Goal: Information Seeking & Learning: Learn about a topic

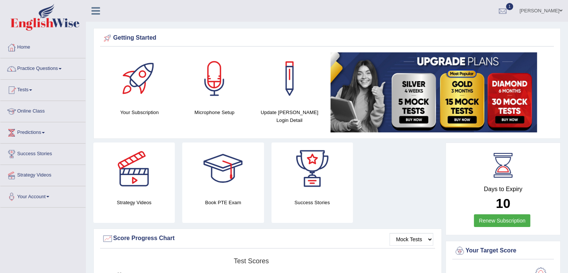
click at [32, 91] on link "Tests" at bounding box center [42, 89] width 85 height 19
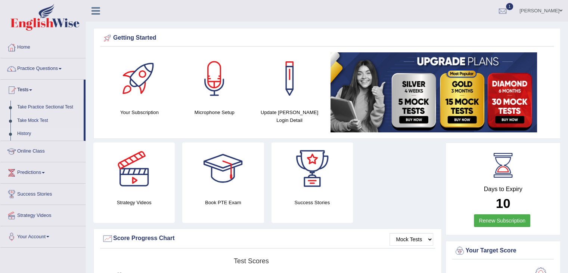
click at [25, 135] on link "History" at bounding box center [49, 133] width 70 height 13
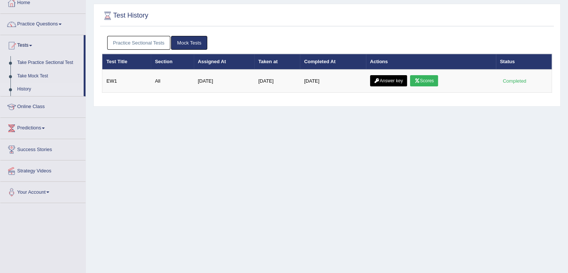
scroll to position [27, 0]
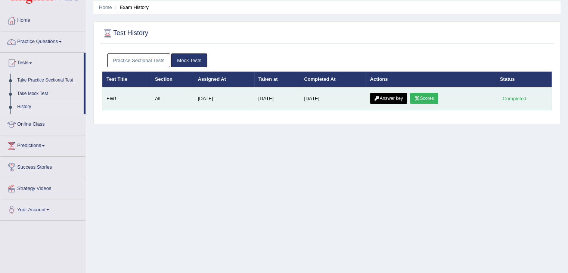
click at [400, 98] on link "Answer key" at bounding box center [388, 98] width 37 height 11
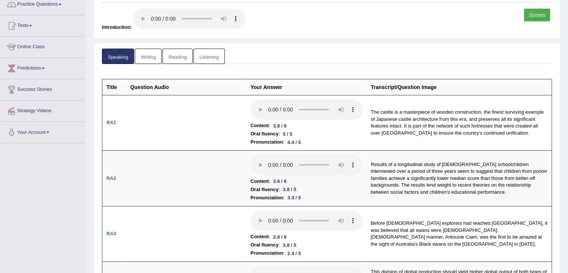
scroll to position [63, 0]
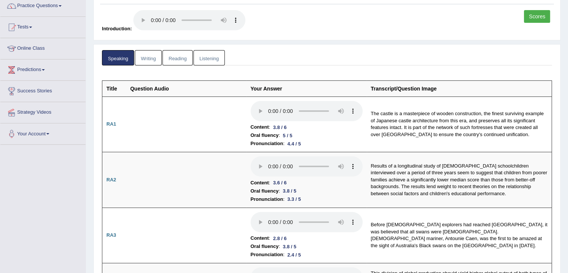
click at [118, 58] on link "Speaking" at bounding box center [118, 57] width 32 height 15
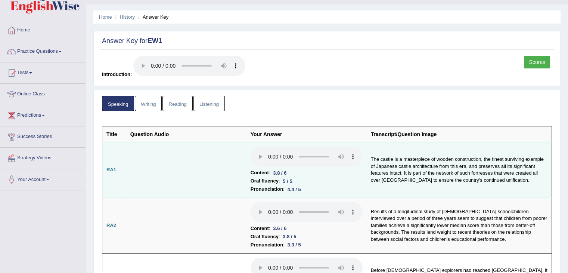
scroll to position [18, 0]
click at [227, 162] on td at bounding box center [186, 170] width 120 height 56
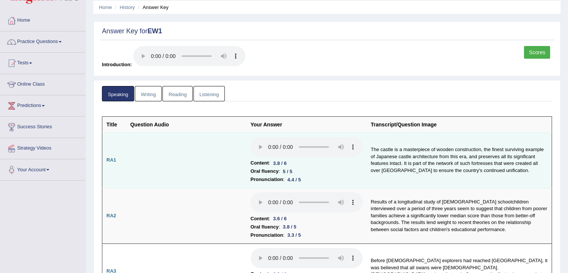
scroll to position [0, 0]
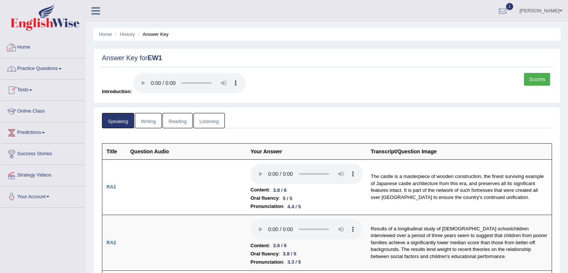
click at [18, 48] on link "Home" at bounding box center [42, 46] width 85 height 19
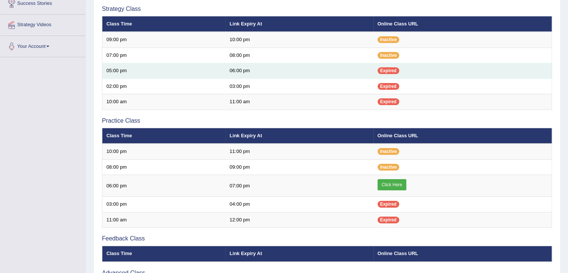
scroll to position [150, 0]
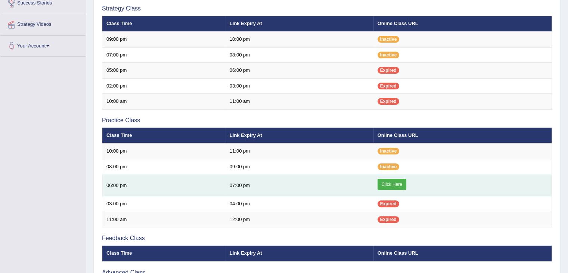
click at [391, 180] on link "Click Here" at bounding box center [392, 183] width 29 height 11
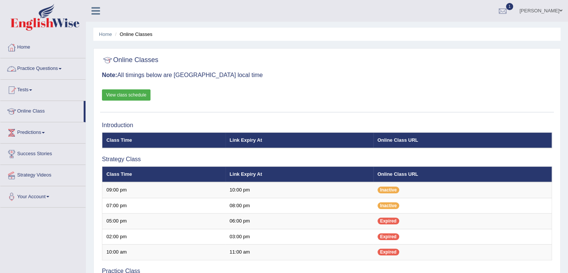
click at [56, 66] on link "Practice Questions" at bounding box center [42, 67] width 85 height 19
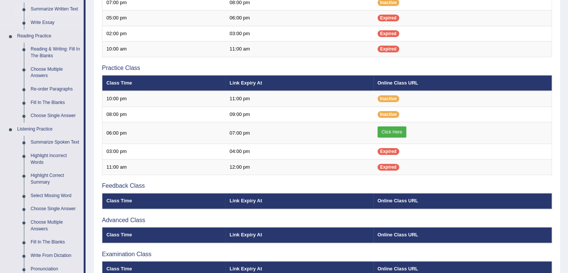
scroll to position [213, 0]
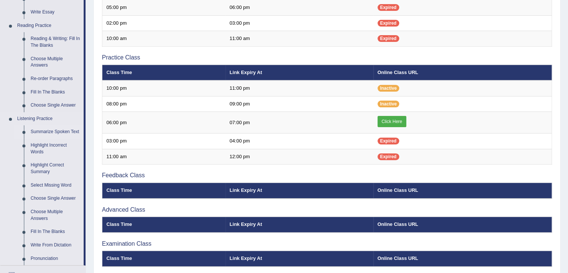
click at [53, 128] on link "Summarize Spoken Text" at bounding box center [55, 131] width 56 height 13
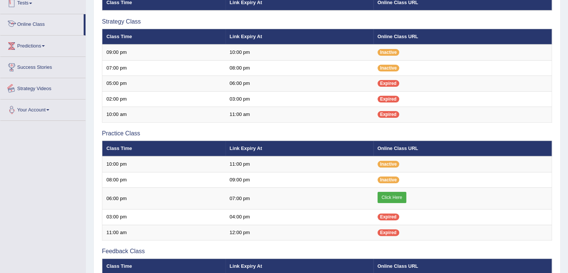
scroll to position [170, 0]
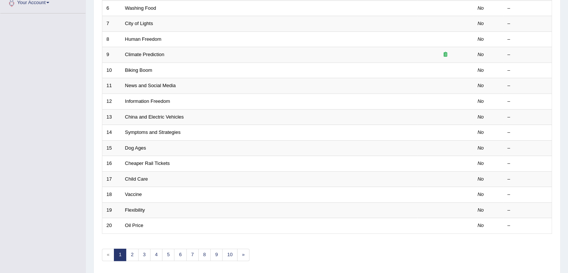
scroll to position [220, 0]
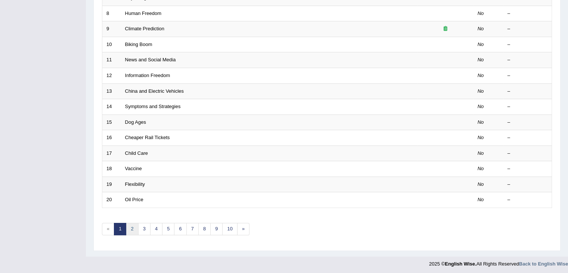
click at [132, 227] on link "2" at bounding box center [132, 229] width 12 height 12
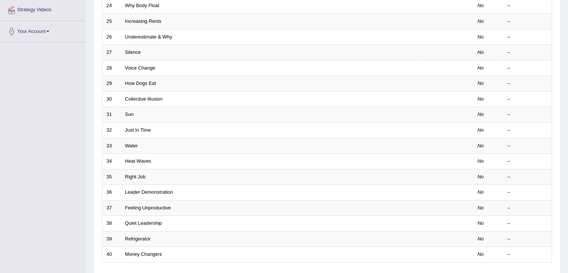
scroll to position [176, 0]
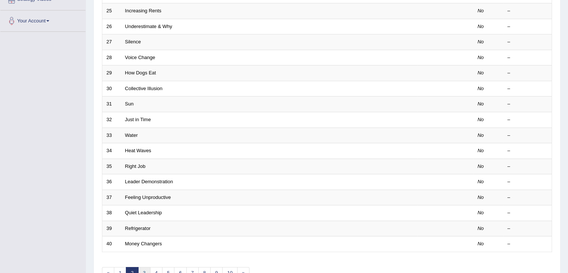
click at [143, 268] on link "3" at bounding box center [144, 273] width 12 height 12
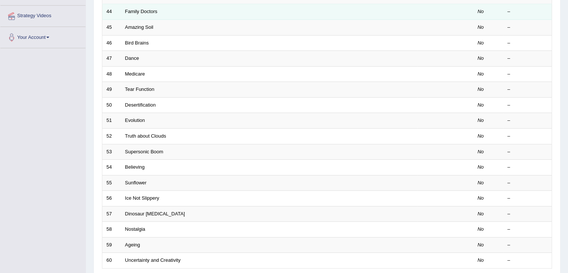
scroll to position [220, 0]
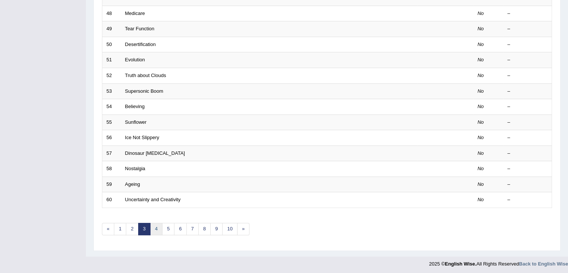
click at [154, 229] on link "4" at bounding box center [156, 229] width 12 height 12
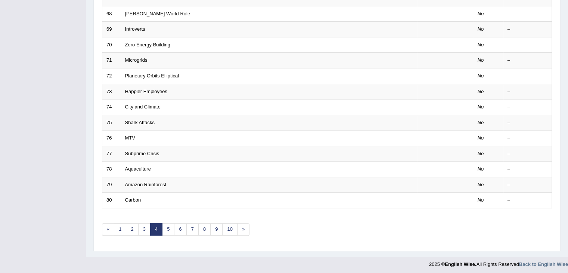
scroll to position [220, 0]
click at [168, 229] on link "5" at bounding box center [168, 229] width 12 height 12
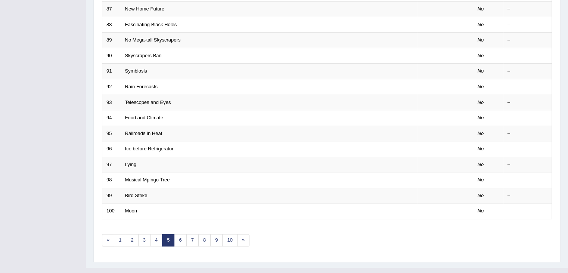
scroll to position [220, 0]
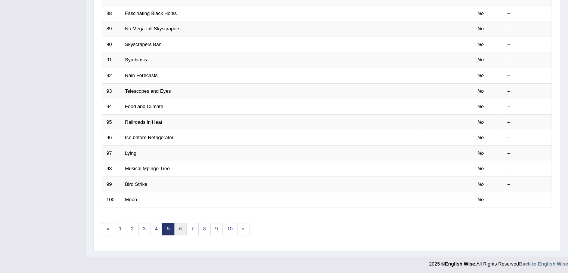
click at [178, 229] on link "6" at bounding box center [180, 229] width 12 height 12
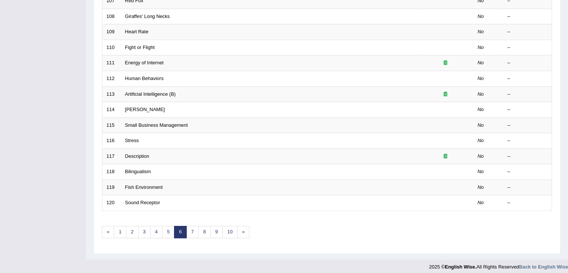
scroll to position [220, 0]
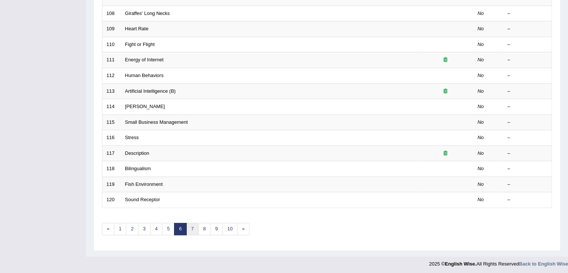
click at [188, 227] on link "7" at bounding box center [192, 229] width 12 height 12
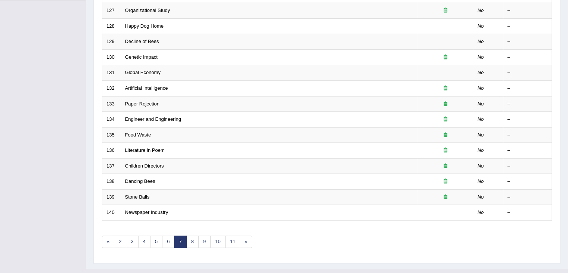
scroll to position [217, 0]
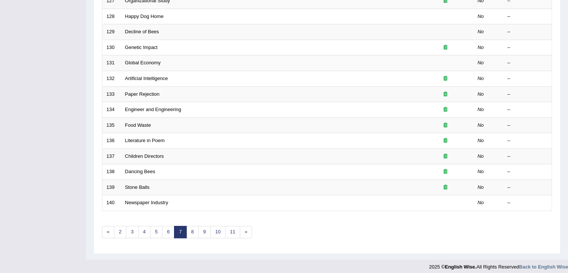
click at [192, 236] on div "Showing 121-140 of 529 items. # Title Exam Occurring Taken Last Result 121 Econ…" at bounding box center [327, 53] width 450 height 387
click at [188, 226] on link "8" at bounding box center [192, 232] width 12 height 12
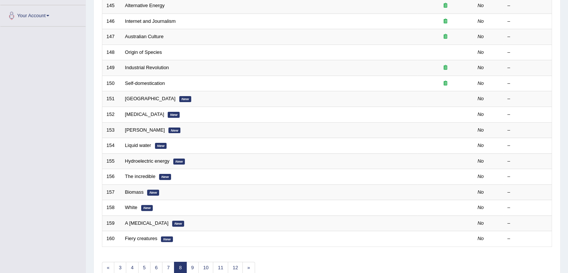
scroll to position [220, 0]
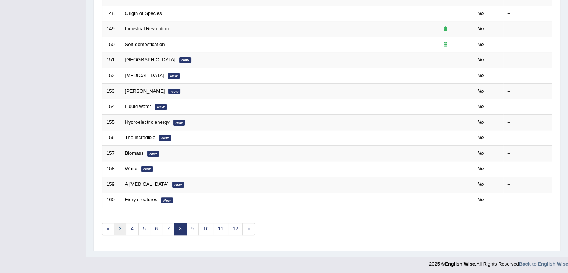
click at [121, 227] on link "3" at bounding box center [120, 229] width 12 height 12
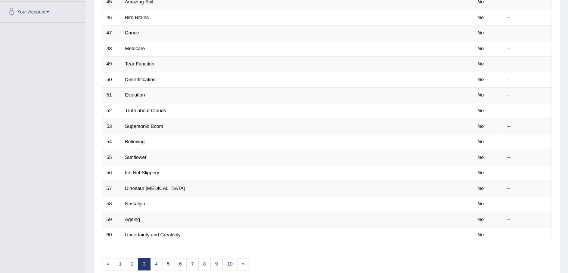
scroll to position [220, 0]
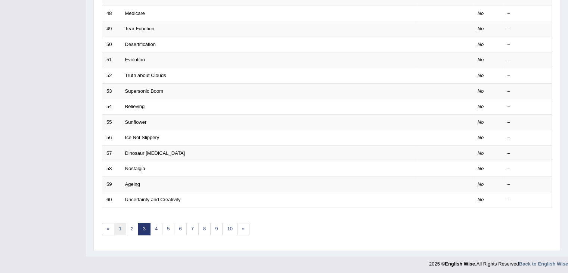
click at [119, 229] on link "1" at bounding box center [120, 229] width 12 height 12
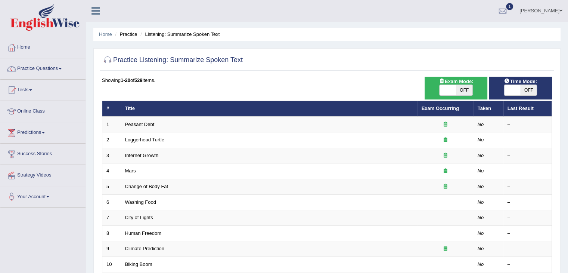
click at [170, 29] on ul "Home Practice Listening: Summarize Spoken Text" at bounding box center [326, 34] width 467 height 13
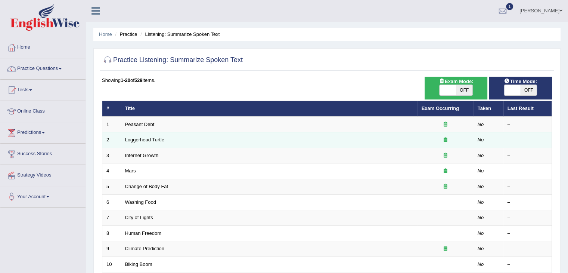
scroll to position [220, 0]
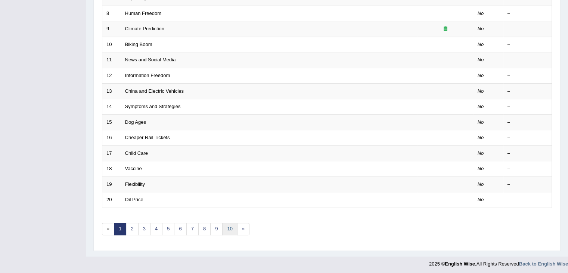
click at [227, 226] on link "10" at bounding box center [229, 229] width 15 height 12
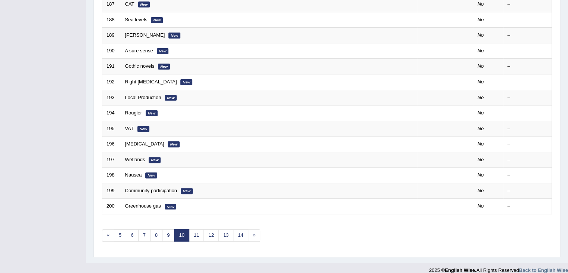
scroll to position [220, 0]
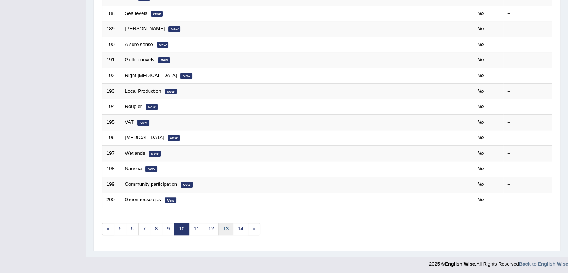
click at [224, 229] on link "13" at bounding box center [225, 229] width 15 height 12
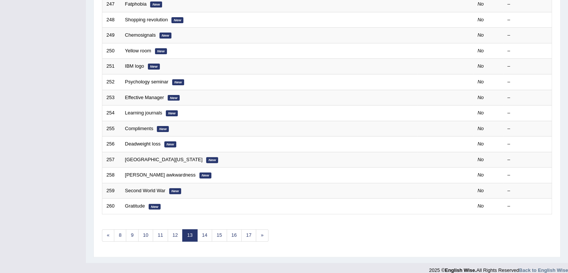
scroll to position [220, 0]
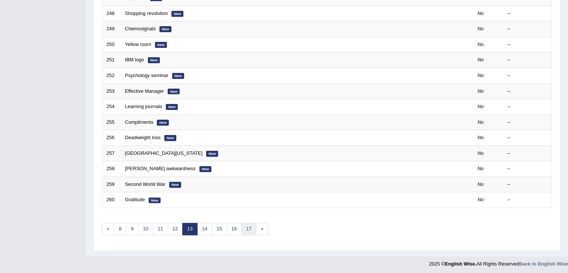
click at [243, 227] on link "17" at bounding box center [248, 229] width 15 height 12
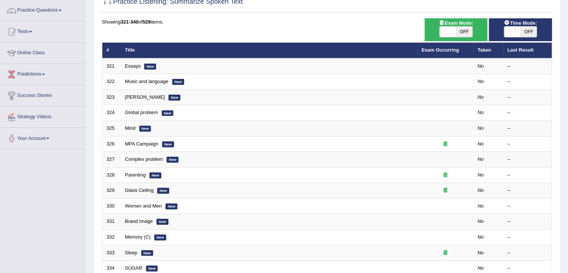
scroll to position [64, 0]
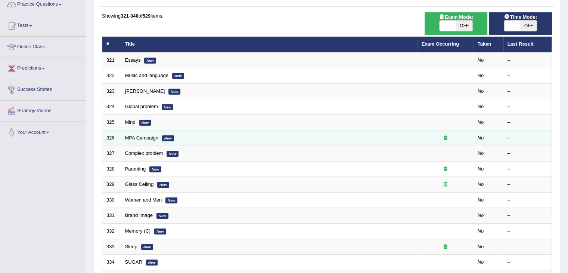
click at [137, 139] on td "MPA Campaign New" at bounding box center [269, 138] width 296 height 16
click at [131, 136] on link "MPA Campaign" at bounding box center [141, 138] width 33 height 6
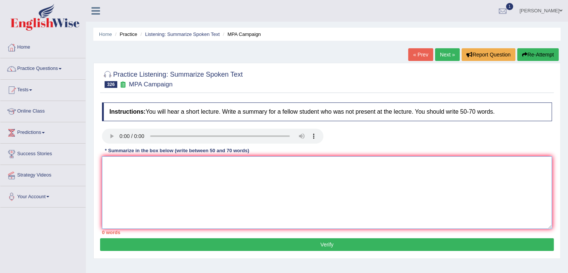
click at [133, 182] on textarea at bounding box center [327, 192] width 450 height 72
click at [119, 174] on textarea at bounding box center [327, 192] width 450 height 72
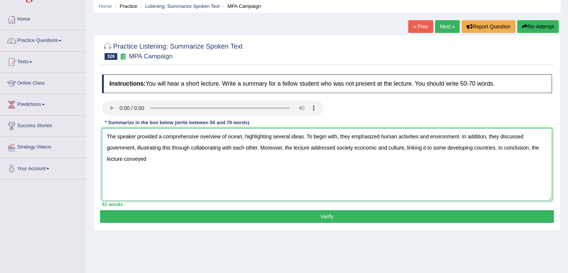
scroll to position [27, 0]
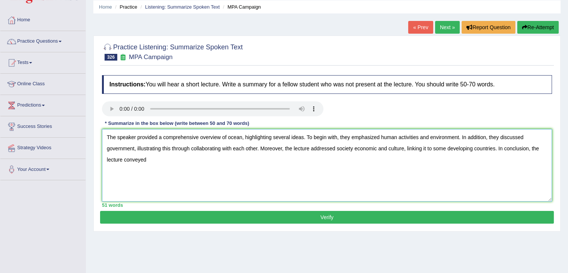
type textarea "The speaker provided a comprehensive overview of ocean, highlighting several id…"
click at [158, 159] on textarea "The speaker provided a comprehensive overview of ocean, highlighting several id…" at bounding box center [327, 165] width 450 height 72
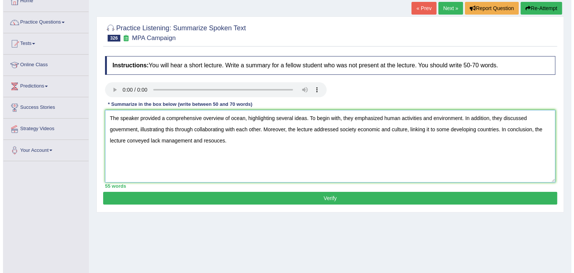
scroll to position [48, 0]
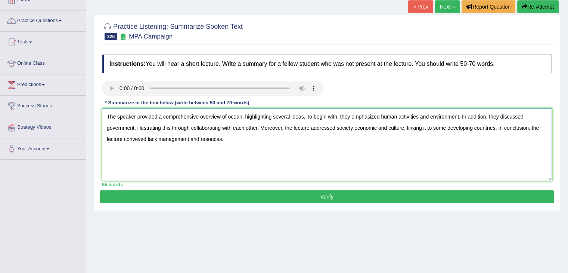
type textarea "The speaker provided a comprehensive overview of ocean, highlighting several id…"
click at [287, 196] on button "Verify" at bounding box center [327, 196] width 454 height 13
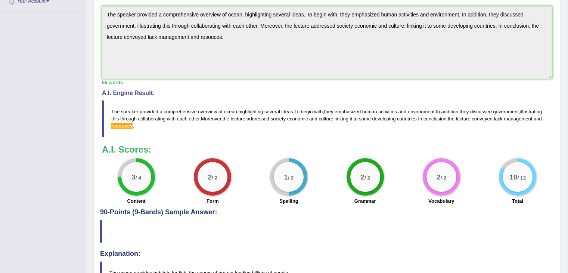
scroll to position [194, 0]
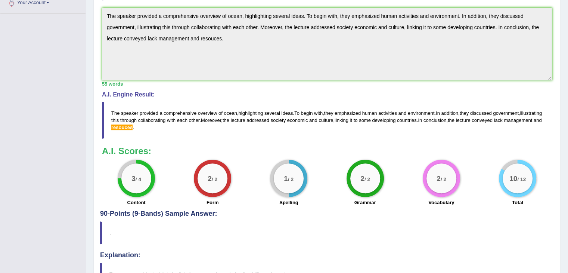
drag, startPoint x: 112, startPoint y: 107, endPoint x: 126, endPoint y: 118, distance: 18.0
click at [126, 118] on blockquote "The speaker provided a comprehensive overview of ocean , highlighting several i…" at bounding box center [327, 120] width 450 height 37
click at [114, 111] on blockquote "The speaker provided a comprehensive overview of ocean , highlighting several i…" at bounding box center [327, 120] width 450 height 37
drag, startPoint x: 114, startPoint y: 111, endPoint x: 151, endPoint y: 121, distance: 38.9
click at [151, 121] on blockquote "The speaker provided a comprehensive overview of ocean , highlighting several i…" at bounding box center [327, 120] width 450 height 37
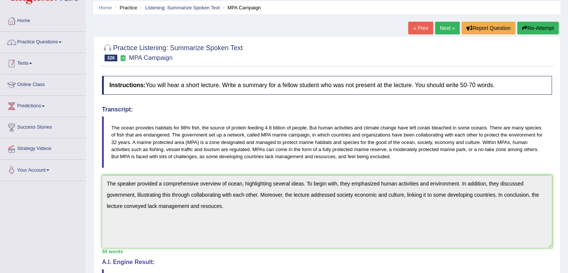
scroll to position [25, 0]
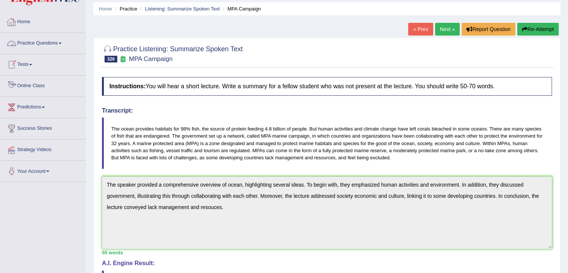
click at [47, 86] on link "Online Class" at bounding box center [42, 84] width 85 height 19
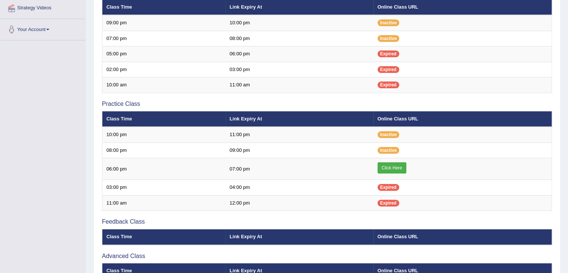
scroll to position [167, 0]
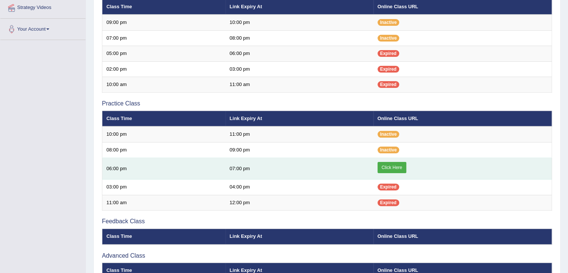
click at [387, 166] on link "Click Here" at bounding box center [392, 167] width 29 height 11
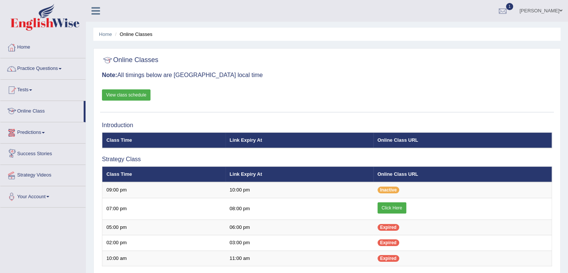
click at [38, 109] on link "Online Class" at bounding box center [41, 110] width 83 height 19
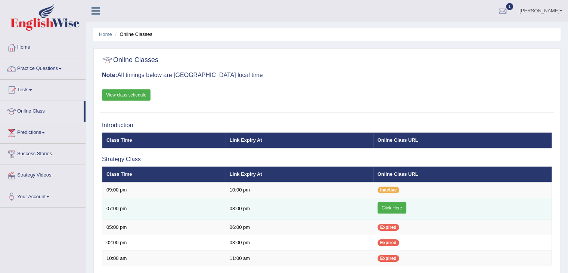
click at [386, 208] on link "Click Here" at bounding box center [392, 207] width 29 height 11
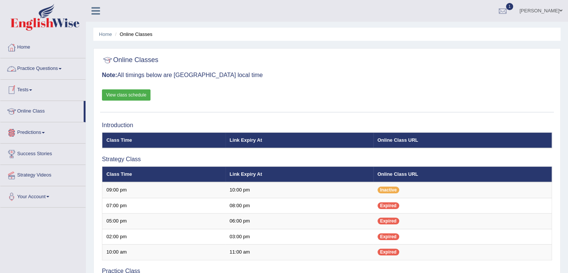
click at [62, 69] on span at bounding box center [60, 68] width 3 height 1
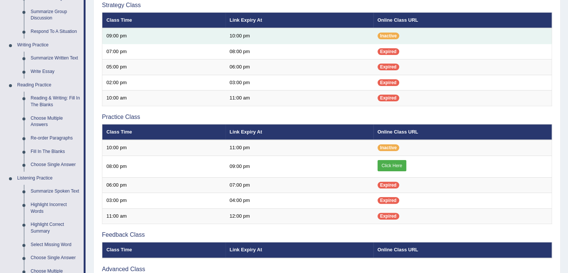
scroll to position [155, 0]
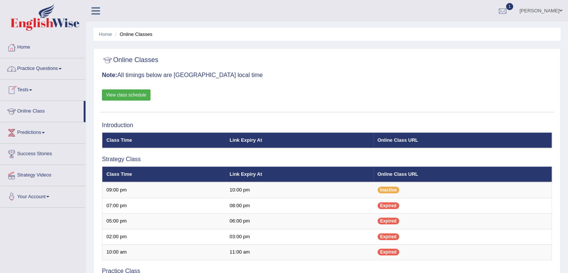
click at [52, 66] on link "Practice Questions" at bounding box center [42, 67] width 85 height 19
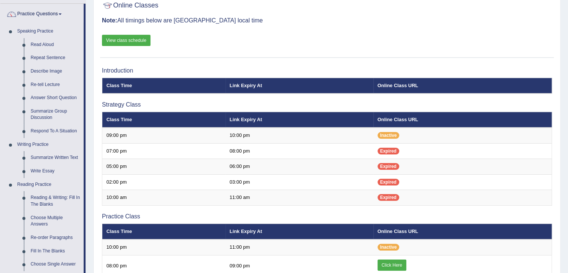
scroll to position [53, 0]
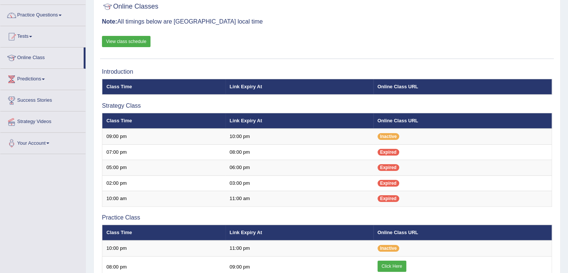
scroll to position [53, 0]
click at [42, 15] on link "Practice Questions" at bounding box center [42, 14] width 85 height 19
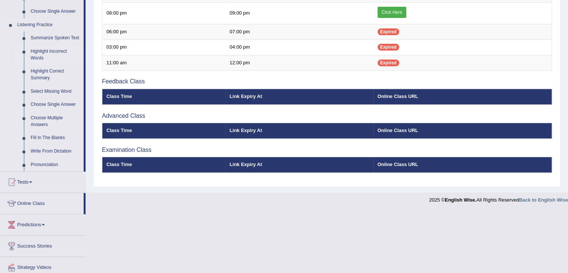
scroll to position [307, 0]
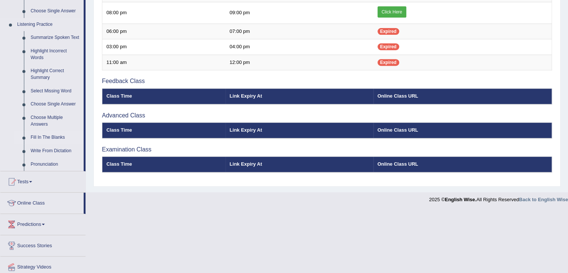
click at [40, 136] on link "Fill In The Blanks" at bounding box center [55, 137] width 56 height 13
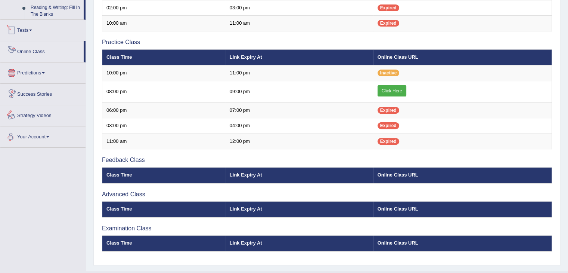
scroll to position [243, 0]
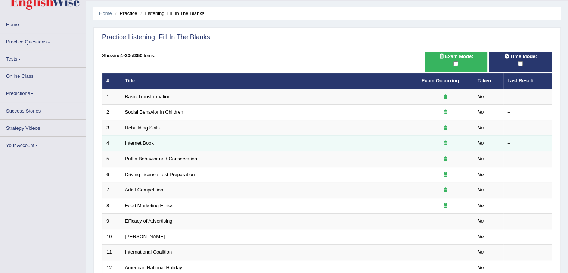
scroll to position [21, 0]
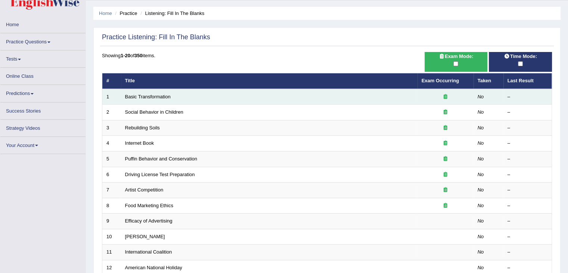
click at [189, 98] on td "Basic Transformation" at bounding box center [269, 97] width 296 height 16
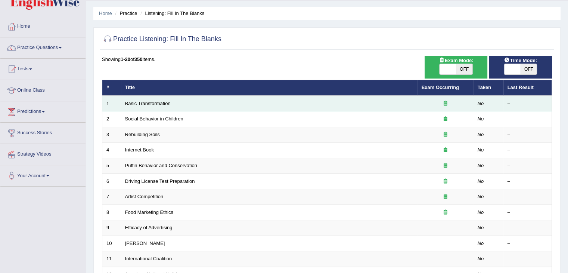
click at [162, 106] on td "Basic Transformation" at bounding box center [269, 104] width 296 height 16
click at [156, 104] on link "Basic Transformation" at bounding box center [148, 103] width 46 height 6
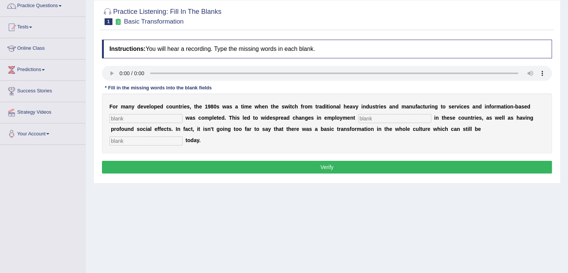
scroll to position [65, 0]
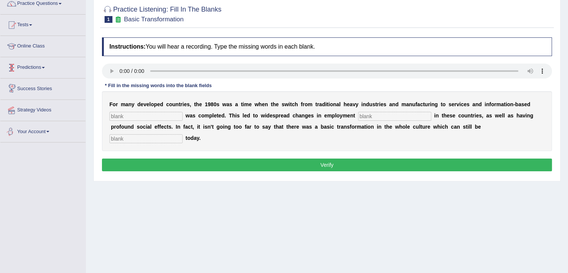
click at [134, 136] on input "text" at bounding box center [145, 138] width 73 height 9
type input "observe"
click at [140, 115] on input "text" at bounding box center [145, 116] width 73 height 9
type input "interprise"
click at [383, 117] on input "text" at bounding box center [394, 116] width 73 height 9
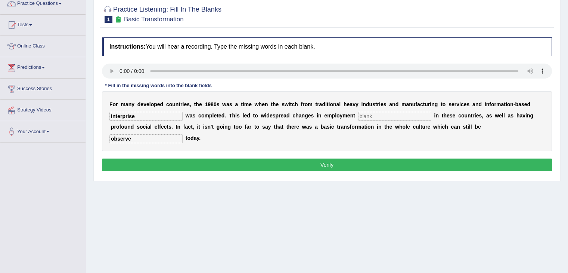
click at [357, 161] on button "Verify" at bounding box center [327, 164] width 450 height 13
click at [338, 165] on button "Verify" at bounding box center [327, 164] width 450 height 13
click at [337, 165] on button "Verify" at bounding box center [327, 164] width 450 height 13
click at [371, 115] on input "text" at bounding box center [394, 116] width 73 height 9
type input "pattern"
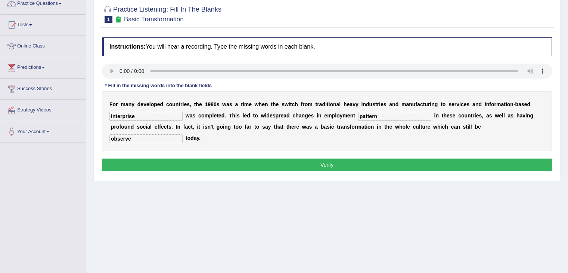
click at [328, 165] on button "Verify" at bounding box center [327, 164] width 450 height 13
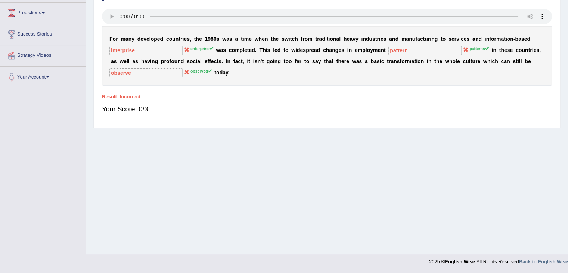
scroll to position [0, 0]
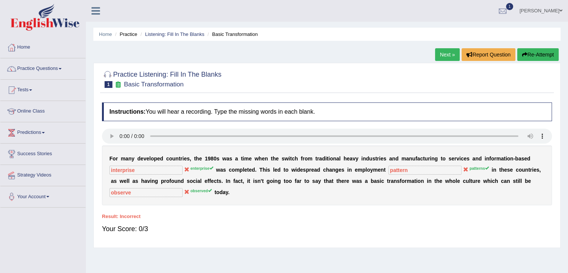
click at [442, 55] on link "Next »" at bounding box center [447, 54] width 25 height 13
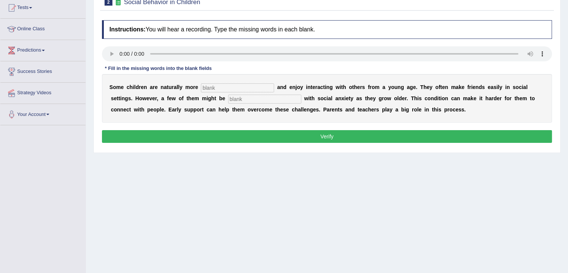
scroll to position [83, 0]
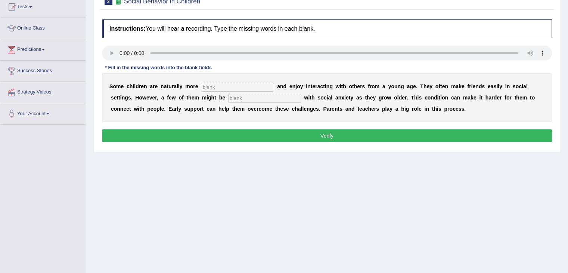
click at [215, 88] on input "text" at bounding box center [237, 87] width 73 height 9
click at [206, 83] on input "text" at bounding box center [237, 87] width 73 height 9
type input "sociable"
click at [242, 99] on input "text" at bounding box center [264, 98] width 73 height 9
type input "diagnosed"
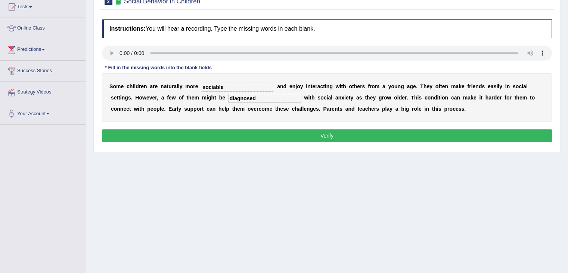
click at [308, 132] on button "Verify" at bounding box center [327, 135] width 450 height 13
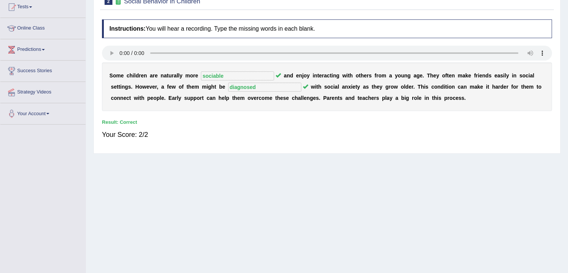
scroll to position [0, 0]
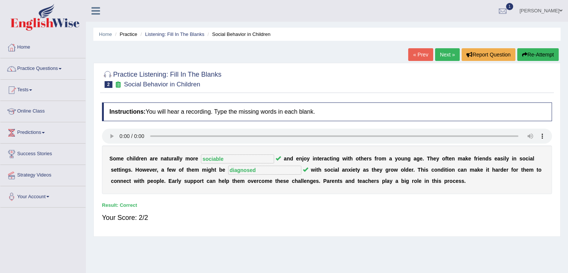
click at [446, 55] on link "Next »" at bounding box center [447, 54] width 25 height 13
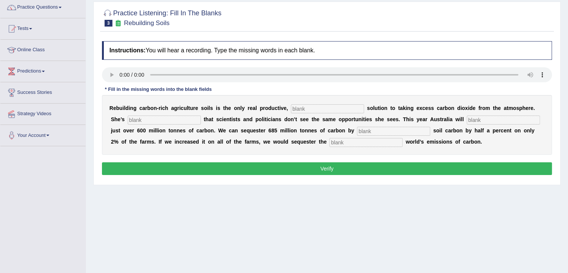
scroll to position [81, 0]
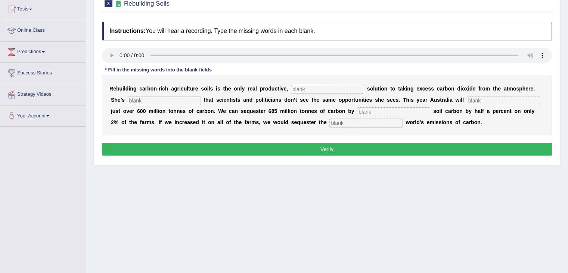
click at [298, 88] on input "text" at bounding box center [327, 89] width 73 height 9
click at [305, 88] on input "text" at bounding box center [327, 89] width 73 height 9
type input "permanent"
click at [139, 97] on input "text" at bounding box center [164, 100] width 73 height 9
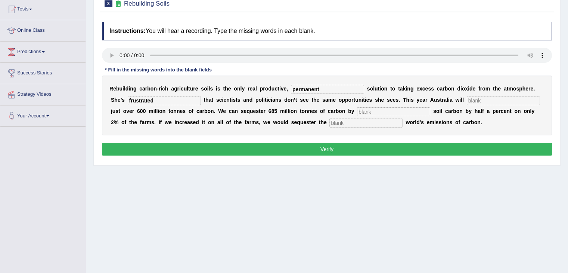
type input "frustrated"
click at [480, 103] on input "text" at bounding box center [503, 100] width 73 height 9
type input "elimated"
click at [106, 46] on div "Instructions: You will hear a recording. Type the missing words in each blank. …" at bounding box center [327, 89] width 454 height 143
click at [376, 111] on input "text" at bounding box center [393, 111] width 73 height 9
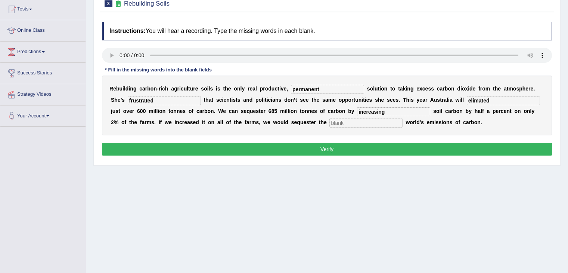
type input "increasing"
click at [361, 124] on input "text" at bounding box center [365, 122] width 73 height 9
type input "whole"
click at [492, 98] on input "elimated" at bounding box center [503, 100] width 73 height 9
type input "eliminated"
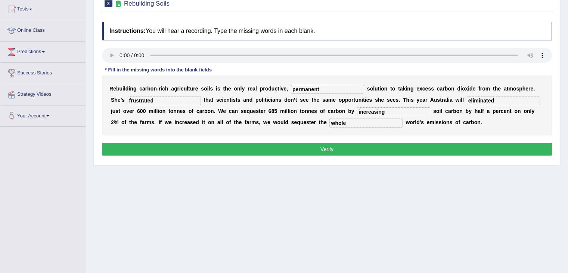
click at [337, 151] on button "Verify" at bounding box center [327, 149] width 450 height 13
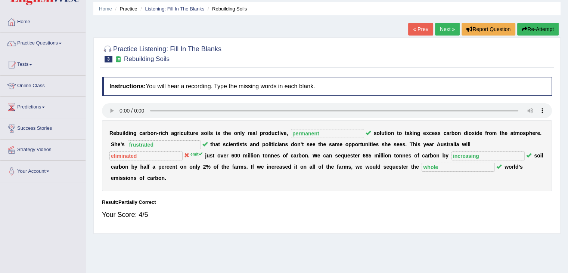
scroll to position [0, 0]
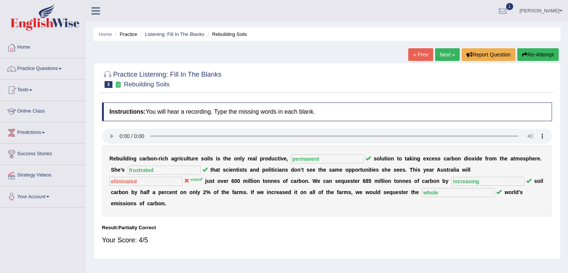
click at [445, 55] on link "Next »" at bounding box center [447, 54] width 25 height 13
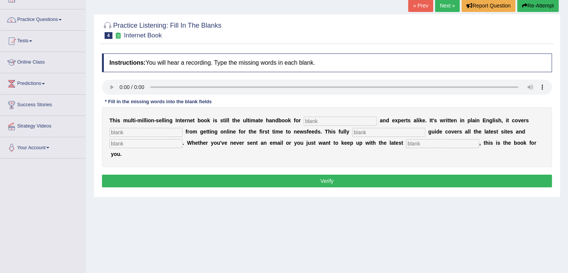
scroll to position [58, 0]
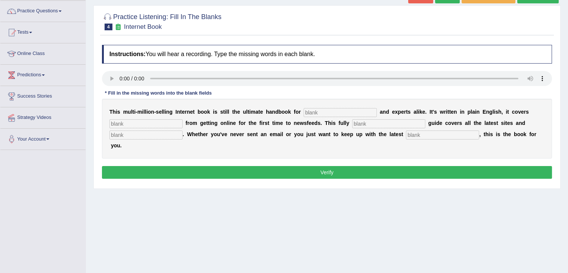
click at [312, 111] on input "text" at bounding box center [340, 112] width 73 height 9
type input "nervous"
click at [118, 124] on input "text" at bounding box center [145, 123] width 73 height 9
type input "everything"
click at [358, 121] on input "text" at bounding box center [388, 123] width 73 height 9
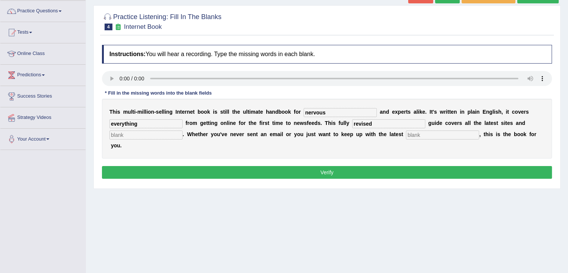
type input "revised"
click at [145, 132] on input "text" at bounding box center [145, 134] width 73 height 9
click at [418, 136] on input "text" at bounding box center [442, 134] width 73 height 9
type input "development"
click at [145, 134] on input "text" at bounding box center [145, 134] width 73 height 9
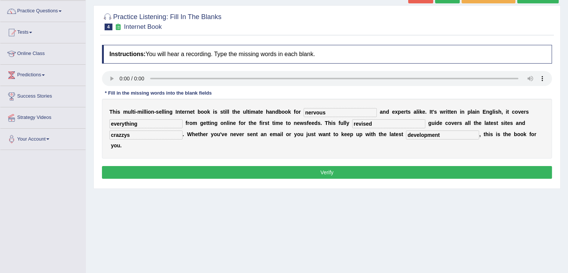
type input "crazzys"
click at [269, 173] on button "Verify" at bounding box center [327, 172] width 450 height 13
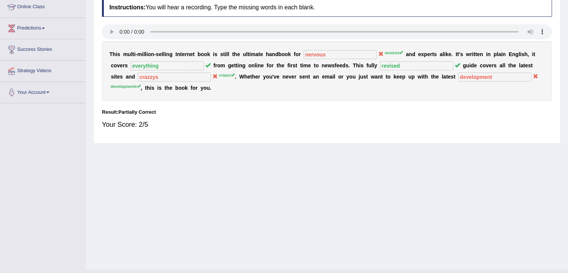
scroll to position [0, 0]
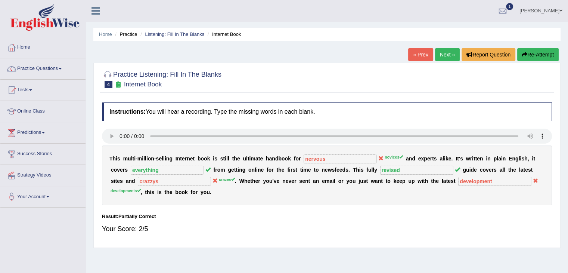
click at [441, 55] on link "Next »" at bounding box center [447, 54] width 25 height 13
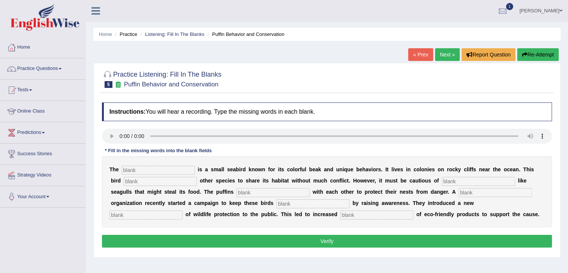
click at [148, 170] on input "text" at bounding box center [158, 169] width 73 height 9
click at [134, 167] on input "text" at bounding box center [158, 169] width 73 height 9
click at [131, 171] on input "text" at bounding box center [158, 169] width 73 height 9
type input "puffin"
click at [143, 180] on input "text" at bounding box center [160, 181] width 73 height 9
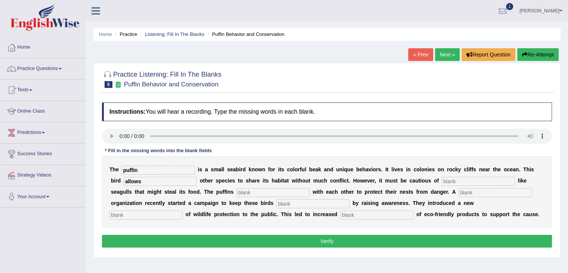
type input "allows"
click at [245, 191] on input "text" at bounding box center [272, 192] width 73 height 9
type input "colaborate"
click at [460, 190] on input "text" at bounding box center [495, 192] width 73 height 9
type input "cooperate"
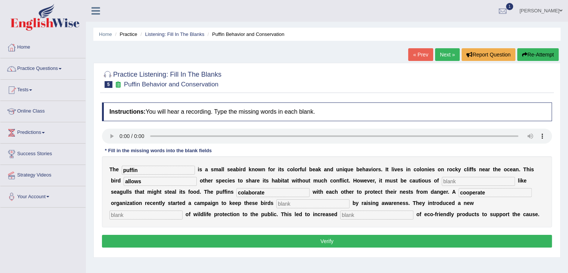
click at [285, 202] on input "text" at bounding box center [312, 203] width 73 height 9
type input "v"
type input "safe"
click at [135, 215] on input "text" at bounding box center [145, 214] width 73 height 9
type input "co"
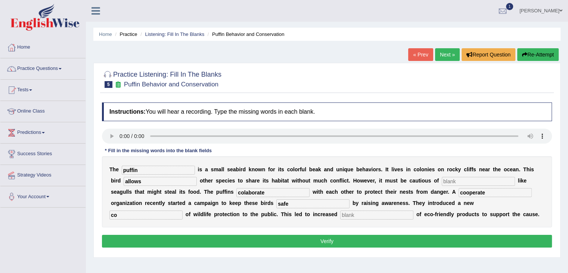
click at [356, 214] on input "text" at bounding box center [376, 214] width 73 height 9
type input "consumption"
click at [132, 213] on input "co" at bounding box center [145, 214] width 73 height 9
click at [146, 215] on input "cosumption" at bounding box center [145, 214] width 73 height 9
click at [145, 212] on input "cosumptions" at bounding box center [145, 214] width 73 height 9
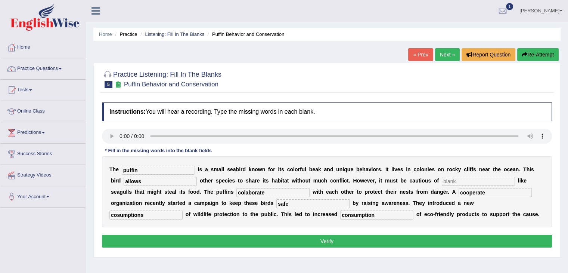
click at [142, 213] on input "cosumptions" at bounding box center [145, 214] width 73 height 9
type input "conceptions"
click at [215, 246] on button "Verify" at bounding box center [327, 241] width 450 height 13
click at [449, 180] on input "text" at bounding box center [478, 181] width 73 height 9
type input "cliffs"
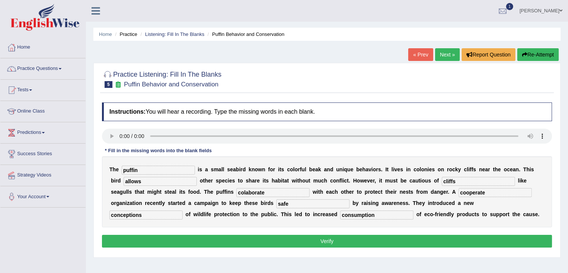
click at [345, 240] on button "Verify" at bounding box center [327, 241] width 450 height 13
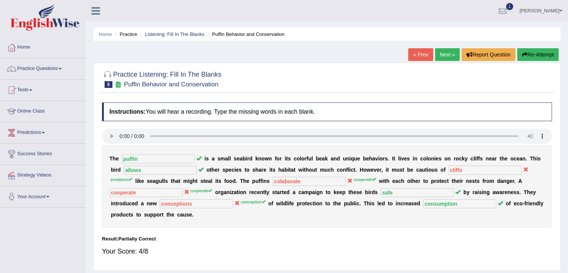
click at [443, 51] on link "Next »" at bounding box center [447, 54] width 25 height 13
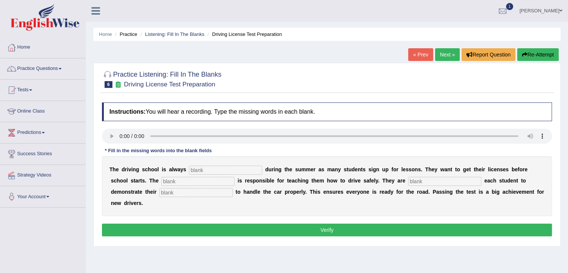
click at [198, 169] on input "text" at bounding box center [225, 169] width 73 height 9
type input "busy"
click at [180, 178] on input "text" at bounding box center [197, 181] width 73 height 9
click at [165, 180] on input "text" at bounding box center [197, 181] width 73 height 9
type input "instructor"
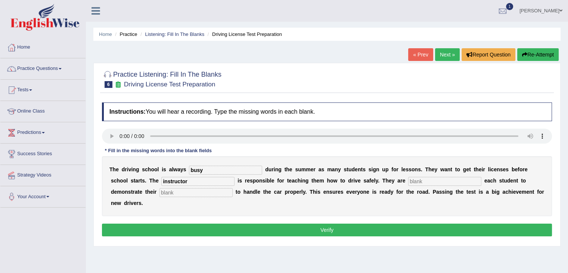
click at [419, 179] on input "text" at bounding box center [444, 181] width 73 height 9
click at [188, 193] on input "text" at bounding box center [195, 192] width 73 height 9
type input "ability"
click at [413, 178] on input "text" at bounding box center [444, 181] width 73 height 9
click at [423, 180] on input "text" at bounding box center [444, 181] width 73 height 9
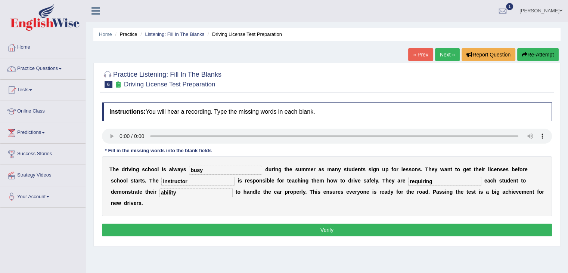
type input "requiring"
click at [364, 229] on button "Verify" at bounding box center [327, 229] width 450 height 13
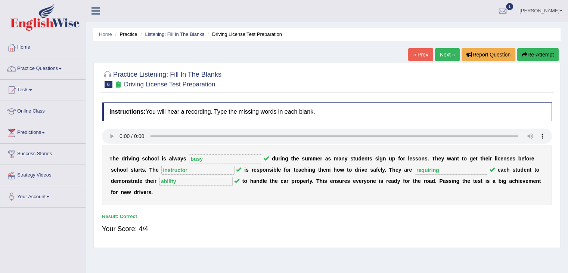
click at [443, 55] on link "Next »" at bounding box center [447, 54] width 25 height 13
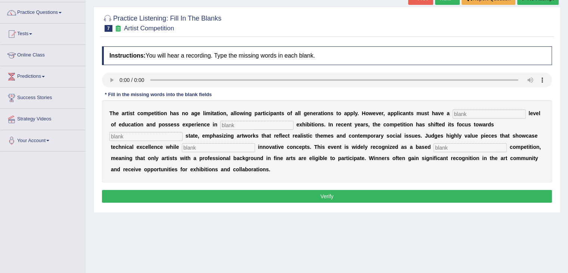
scroll to position [56, 0]
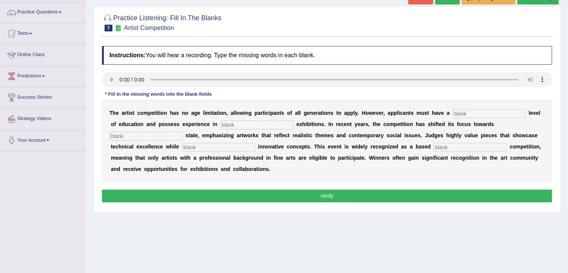
click at [461, 110] on input "text" at bounding box center [489, 113] width 73 height 9
type input "graduate"
click at [229, 124] on input "text" at bounding box center [256, 124] width 73 height 9
type input "s"
type input "spothical"
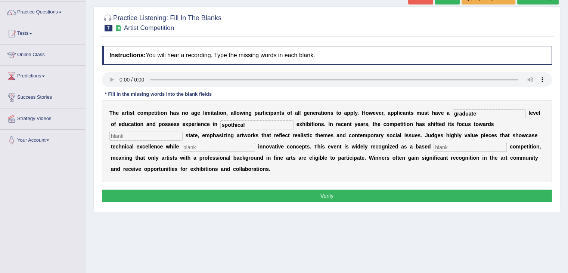
click at [125, 132] on input "text" at bounding box center [145, 135] width 73 height 9
type input "real"
click at [198, 147] on input "text" at bounding box center [218, 147] width 73 height 9
click at [185, 146] on input "oncorporating" at bounding box center [218, 147] width 73 height 9
type input "incorporating"
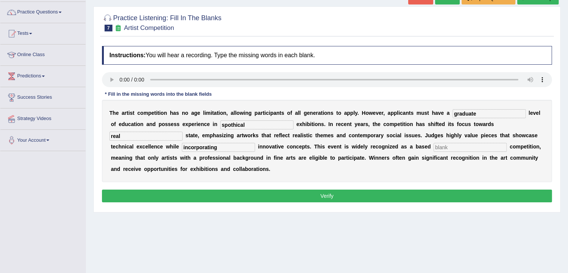
click at [443, 145] on input "text" at bounding box center [470, 147] width 73 height 9
type input "profession"
click at [295, 193] on button "Verify" at bounding box center [327, 195] width 450 height 13
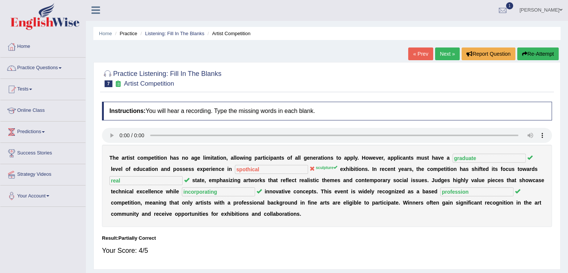
scroll to position [0, 0]
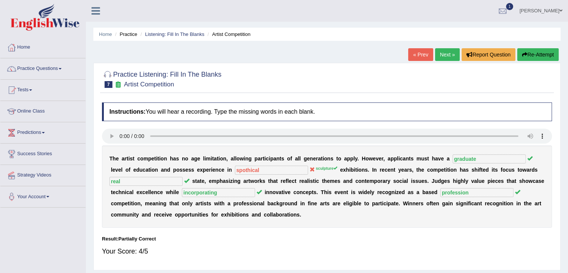
click at [444, 57] on link "Next »" at bounding box center [447, 54] width 25 height 13
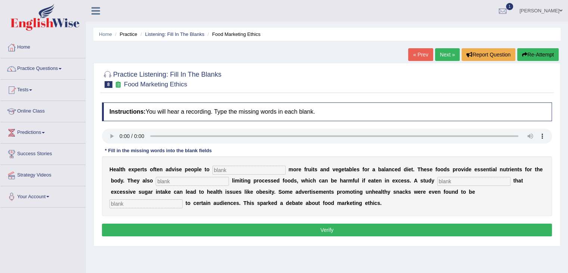
click at [219, 170] on input "text" at bounding box center [248, 169] width 73 height 9
type input "consume"
click at [180, 177] on input "text" at bounding box center [192, 181] width 73 height 9
type input "recommended"
click at [455, 178] on input "text" at bounding box center [473, 181] width 73 height 9
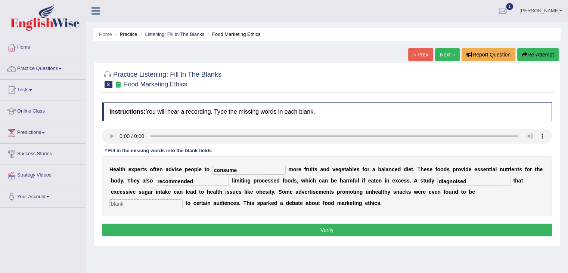
type input "diagnoised"
click at [166, 203] on input "text" at bounding box center [145, 203] width 73 height 9
type input "auidances"
click at [457, 179] on input "diagnoised" at bounding box center [473, 181] width 73 height 9
type input "diagnosed"
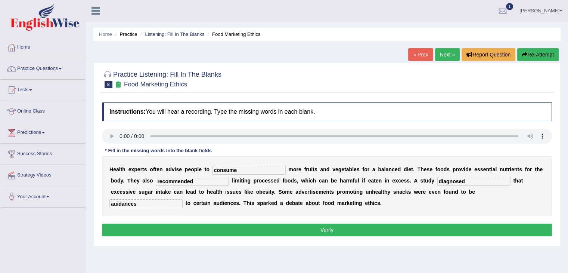
click at [351, 230] on button "Verify" at bounding box center [327, 229] width 450 height 13
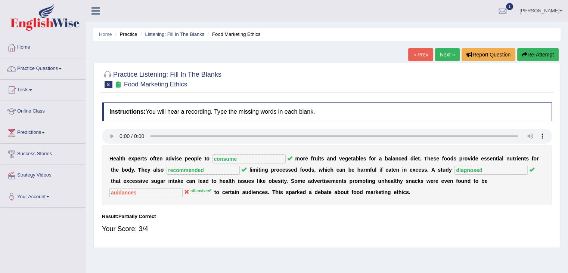
click at [444, 54] on link "Next »" at bounding box center [447, 54] width 25 height 13
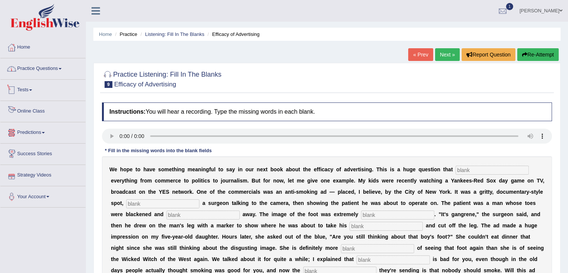
click at [59, 66] on link "Practice Questions" at bounding box center [42, 67] width 85 height 19
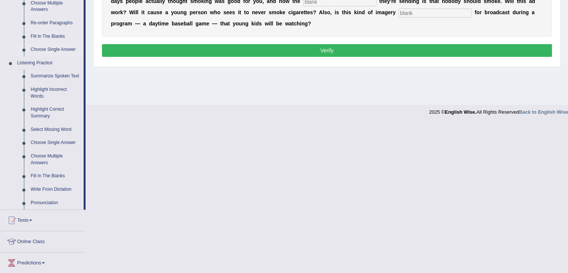
scroll to position [272, 0]
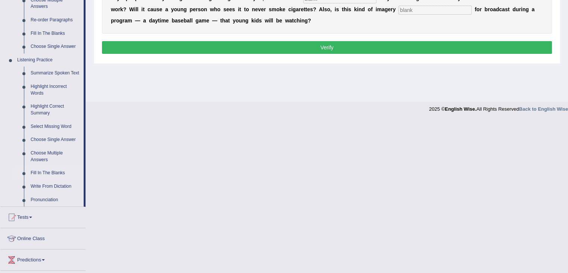
click at [40, 170] on link "Fill In The Blanks" at bounding box center [55, 172] width 56 height 13
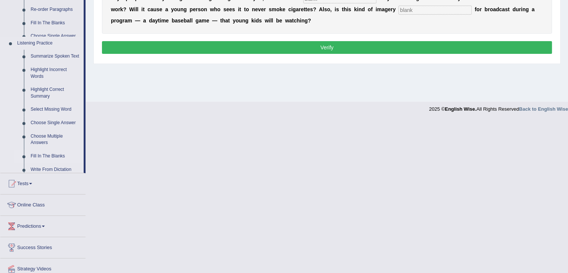
scroll to position [119, 0]
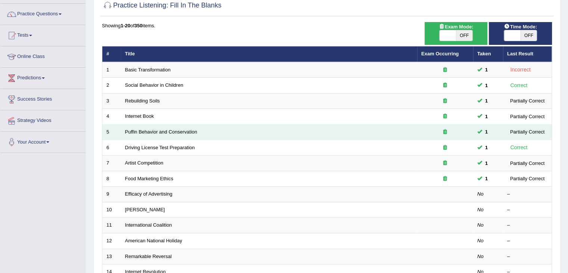
scroll to position [58, 0]
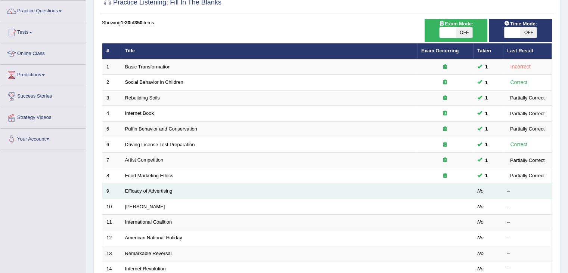
click at [315, 192] on td "Efficacy of Advertising" at bounding box center [269, 191] width 296 height 16
click at [152, 189] on link "Efficacy of Advertising" at bounding box center [148, 191] width 47 height 6
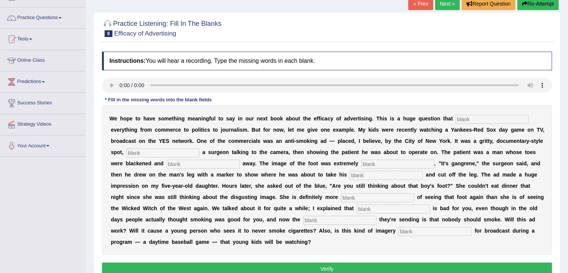
scroll to position [51, 0]
click at [464, 115] on input "text" at bounding box center [492, 119] width 73 height 9
type input "impact"
click at [135, 148] on input "text" at bounding box center [162, 152] width 73 height 9
type input "featuring"
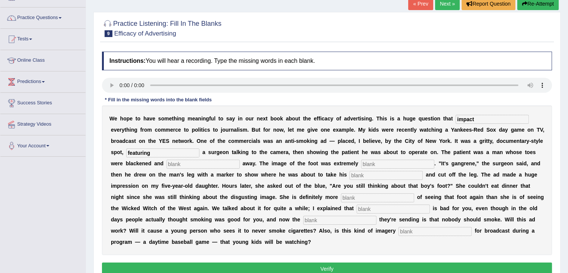
click at [185, 161] on input "text" at bounding box center [203, 163] width 73 height 9
type input "riding"
click at [370, 156] on div "W e h o p e t o h a v e s o m e t h i n g m e a n i n g f u l t o s a y i n o u…" at bounding box center [327, 179] width 450 height 149
click at [369, 162] on input "text" at bounding box center [397, 163] width 73 height 9
type input "disgusting"
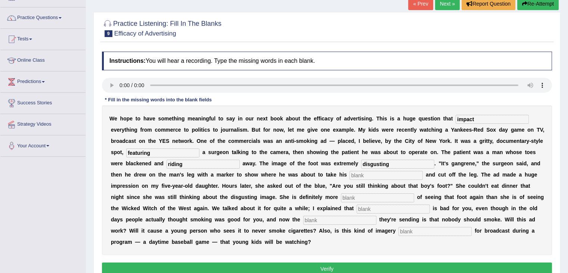
click at [155, 153] on input "featuring" at bounding box center [162, 152] width 73 height 9
type input "feathering"
click at [352, 177] on input "text" at bounding box center [386, 175] width 73 height 9
type input "hacksaw"
click at [353, 200] on input "text" at bounding box center [377, 197] width 73 height 9
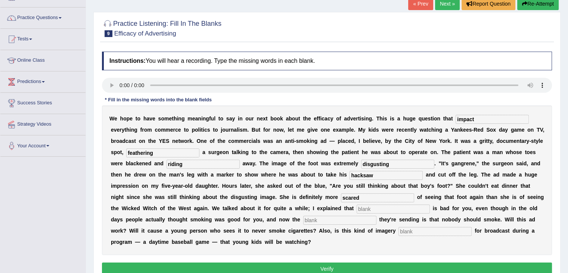
type input "scared"
click at [366, 208] on input "text" at bounding box center [393, 208] width 73 height 9
type input "smoking"
click at [338, 220] on input "text" at bounding box center [339, 219] width 73 height 9
type input "message"
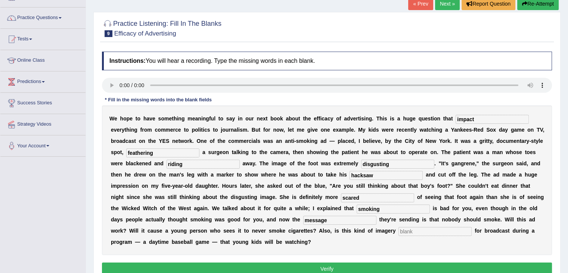
click at [410, 229] on input "text" at bounding box center [434, 231] width 73 height 9
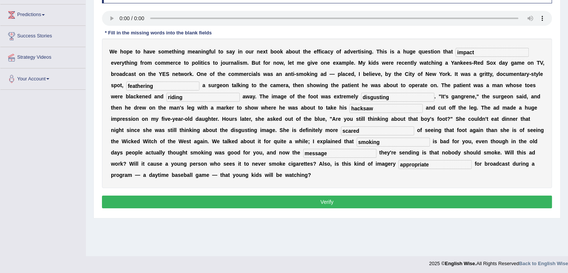
scroll to position [119, 0]
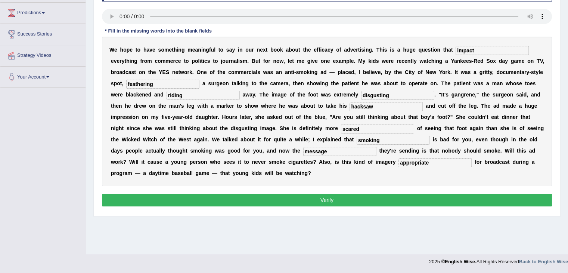
type input "appropriate"
click at [297, 198] on button "Verify" at bounding box center [327, 199] width 450 height 13
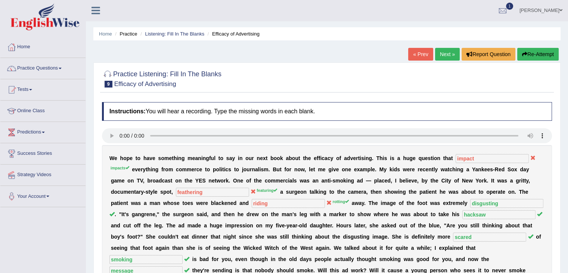
scroll to position [0, 0]
click at [441, 55] on link "Next »" at bounding box center [447, 54] width 25 height 13
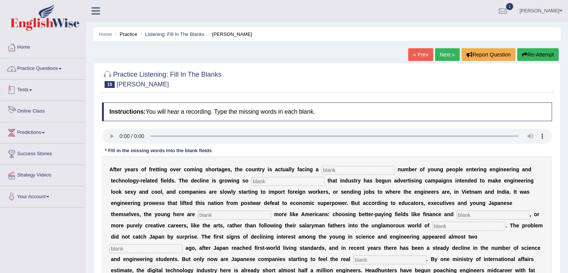
click at [54, 67] on link "Practice Questions" at bounding box center [42, 67] width 85 height 19
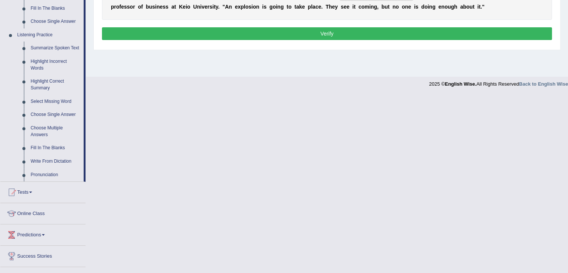
scroll to position [297, 0]
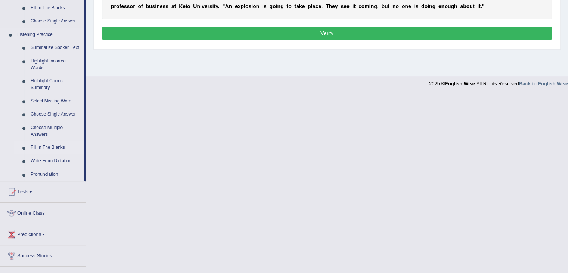
click at [38, 151] on link "Fill In The Blanks" at bounding box center [55, 147] width 56 height 13
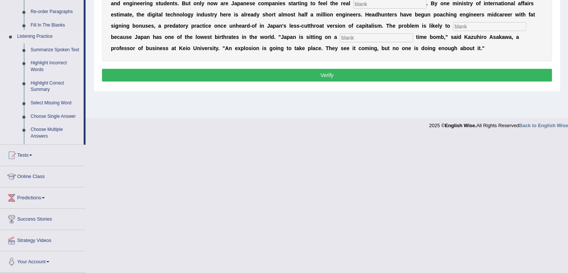
scroll to position [119, 0]
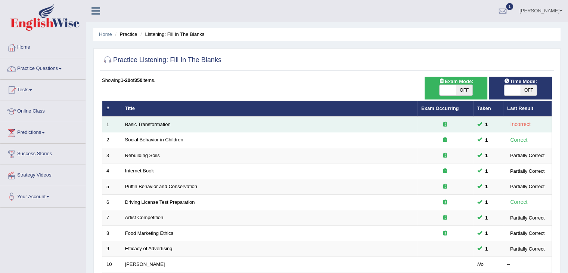
click at [285, 127] on td "Basic Transformation" at bounding box center [269, 125] width 296 height 16
click at [269, 128] on td "Basic Transformation" at bounding box center [269, 125] width 296 height 16
click at [168, 123] on link "Basic Transformation" at bounding box center [148, 124] width 46 height 6
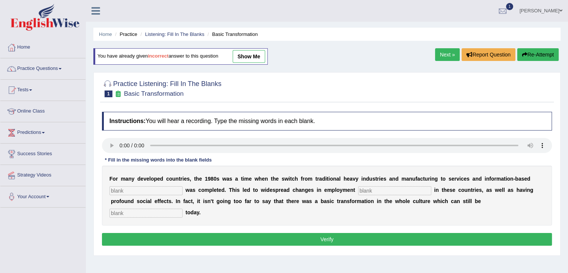
click at [143, 193] on input "text" at bounding box center [145, 190] width 73 height 9
type input "interprise"
click at [372, 189] on input "text" at bounding box center [394, 190] width 73 height 9
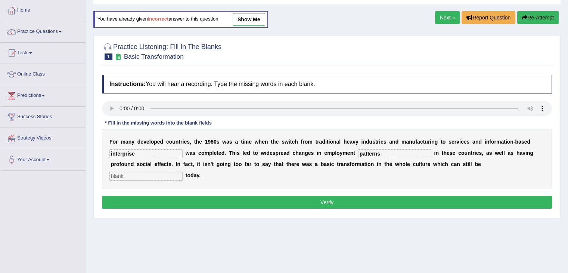
scroll to position [37, 0]
type input "patterns"
click at [163, 174] on input "text" at bounding box center [145, 175] width 73 height 9
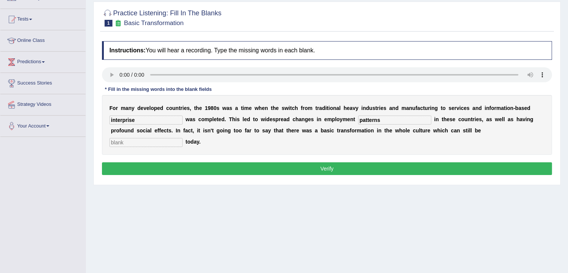
scroll to position [69, 0]
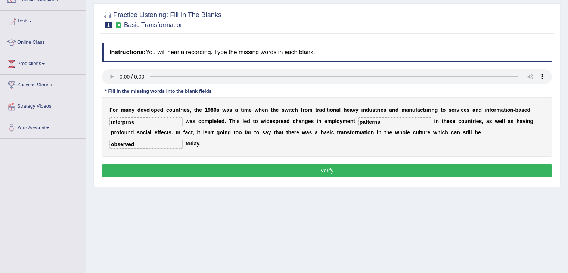
type input "observed"
click at [216, 170] on button "Verify" at bounding box center [327, 170] width 450 height 13
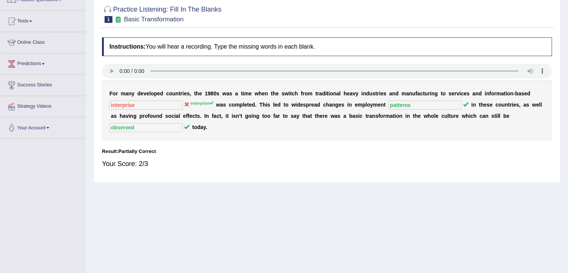
scroll to position [0, 0]
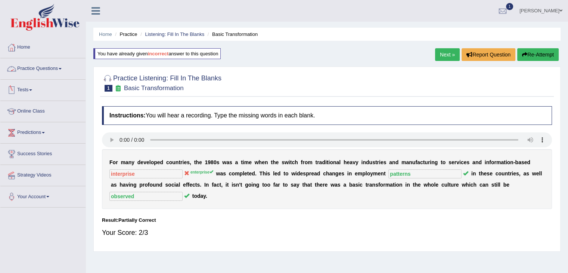
click at [48, 70] on link "Practice Questions" at bounding box center [42, 67] width 85 height 19
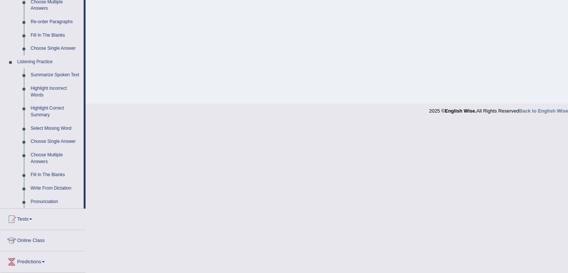
scroll to position [269, 0]
click at [42, 161] on link "Choose Multiple Answers" at bounding box center [55, 159] width 56 height 20
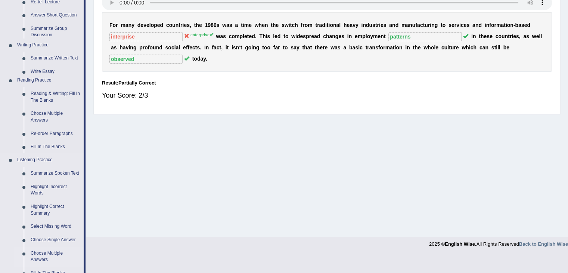
scroll to position [119, 0]
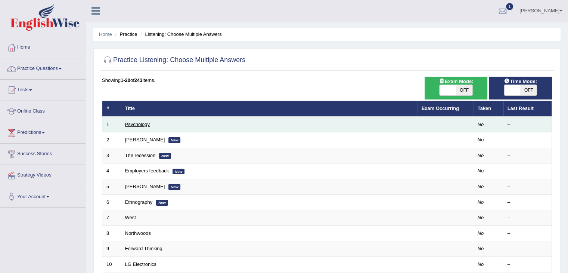
click at [131, 124] on link "Psychology" at bounding box center [137, 124] width 25 height 6
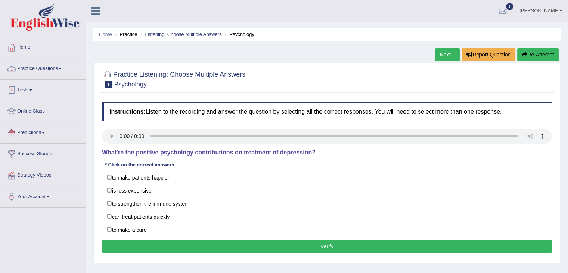
click at [55, 63] on link "Practice Questions" at bounding box center [42, 67] width 85 height 19
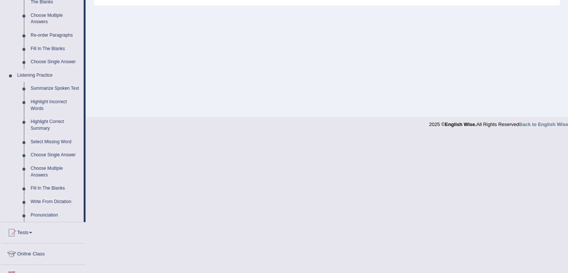
scroll to position [257, 0]
click at [45, 128] on link "Highlight Correct Summary" at bounding box center [55, 125] width 56 height 20
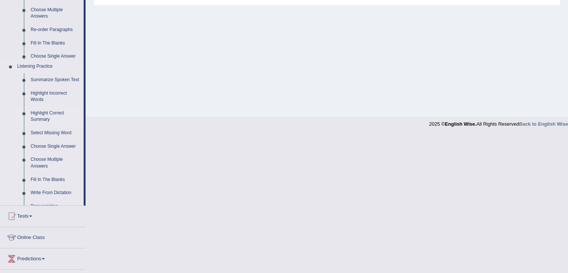
scroll to position [119, 0]
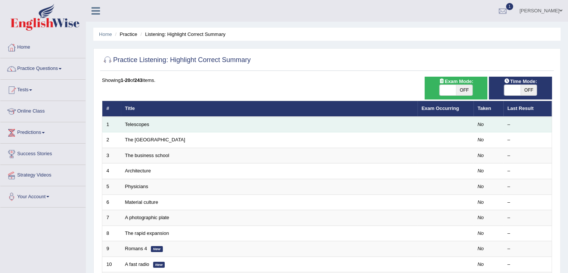
click at [119, 125] on td "1" at bounding box center [111, 125] width 19 height 16
click at [136, 124] on link "Telescopes" at bounding box center [137, 124] width 24 height 6
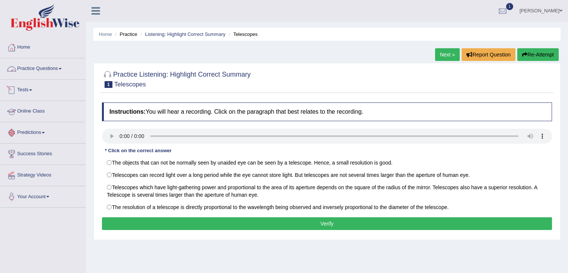
click at [59, 65] on link "Practice Questions" at bounding box center [42, 67] width 85 height 19
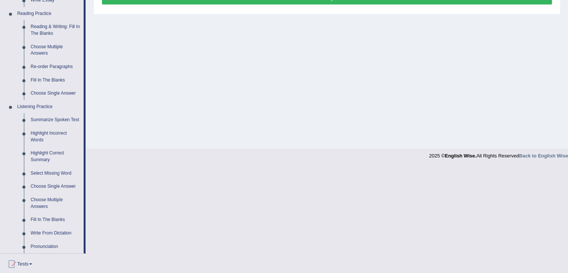
scroll to position [226, 0]
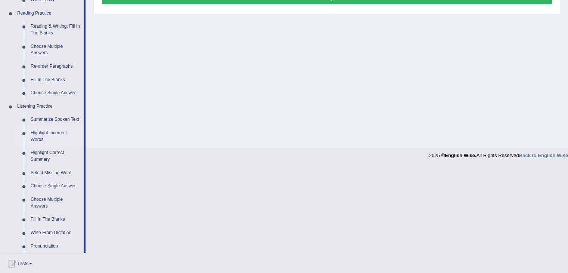
click at [36, 135] on link "Highlight Incorrect Words" at bounding box center [55, 136] width 56 height 20
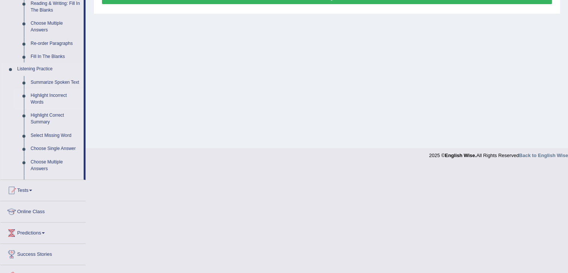
scroll to position [119, 0]
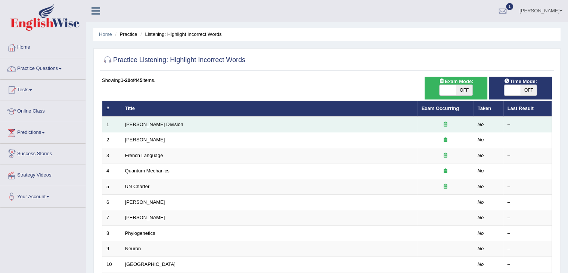
click at [129, 127] on td "[PERSON_NAME] Division" at bounding box center [269, 125] width 296 height 16
drag, startPoint x: 129, startPoint y: 127, endPoint x: 124, endPoint y: 122, distance: 6.9
click at [124, 122] on td "[PERSON_NAME] Division" at bounding box center [269, 125] width 296 height 16
click at [136, 123] on link "[PERSON_NAME] Division" at bounding box center [154, 124] width 58 height 6
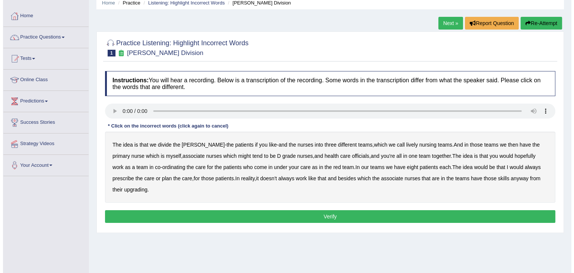
scroll to position [34, 0]
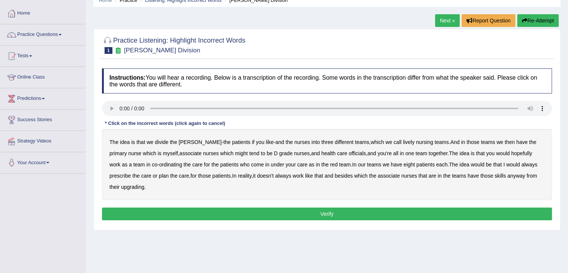
click at [403, 139] on b "lively" at bounding box center [409, 142] width 12 height 6
click at [235, 152] on b "might" at bounding box center [241, 153] width 13 height 6
click at [349, 153] on b "officials" at bounding box center [357, 153] width 17 height 6
click at [521, 162] on b "always" at bounding box center [529, 164] width 16 height 6
click at [127, 187] on b "upgrading" at bounding box center [132, 187] width 23 height 6
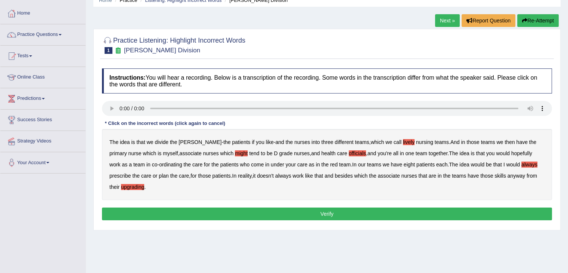
click at [256, 214] on button "Verify" at bounding box center [327, 213] width 450 height 13
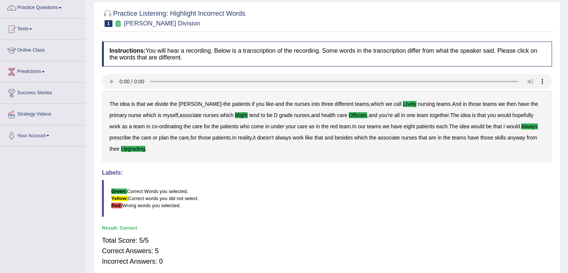
scroll to position [0, 0]
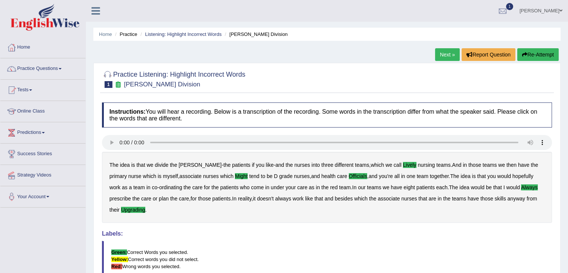
click at [445, 54] on link "Next »" at bounding box center [447, 54] width 25 height 13
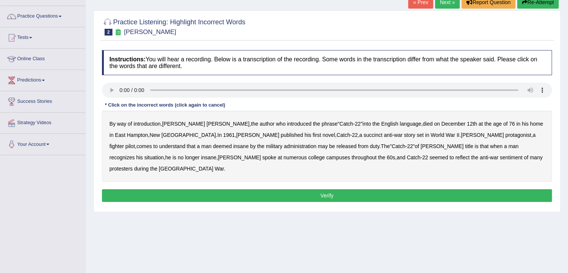
scroll to position [56, 0]
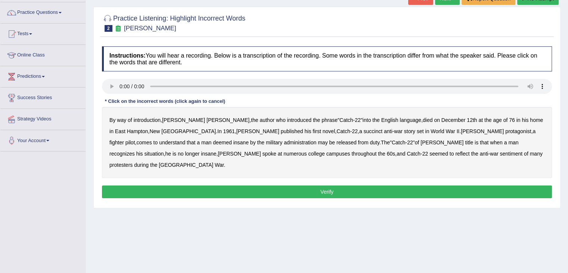
click at [363, 130] on b "succinct" at bounding box center [372, 131] width 19 height 6
click at [284, 141] on b "administration" at bounding box center [300, 142] width 32 height 6
click at [135, 150] on b "recognizes" at bounding box center [121, 153] width 25 height 6
click at [455, 152] on b "reflect" at bounding box center [462, 153] width 14 height 6
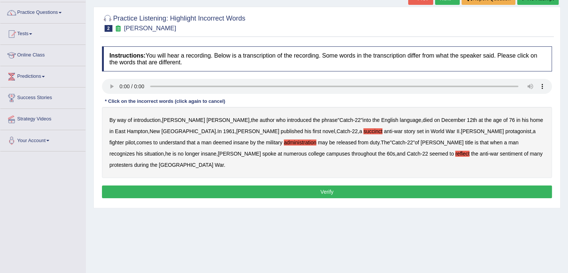
click at [417, 129] on b "set" at bounding box center [420, 131] width 7 height 6
click at [313, 185] on button "Verify" at bounding box center [327, 191] width 450 height 13
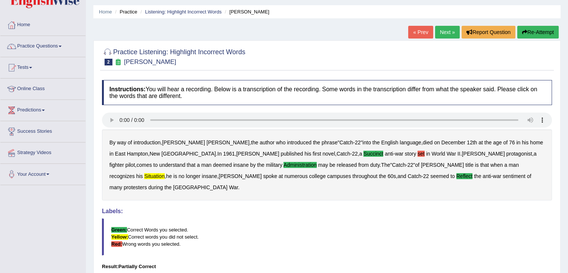
scroll to position [0, 0]
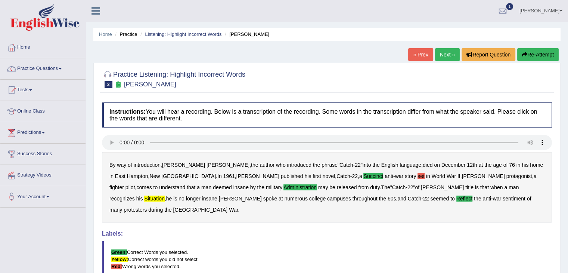
click at [442, 53] on link "Next »" at bounding box center [447, 54] width 25 height 13
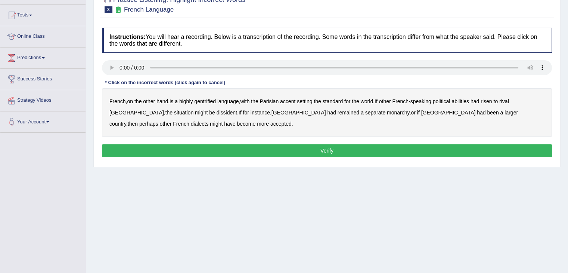
scroll to position [75, 0]
click at [203, 100] on b "gentrified" at bounding box center [205, 101] width 22 height 6
click at [469, 99] on b "abilities" at bounding box center [460, 101] width 18 height 6
click at [217, 112] on b "dissident" at bounding box center [227, 112] width 21 height 6
click at [387, 111] on b "monarchy" at bounding box center [398, 112] width 22 height 6
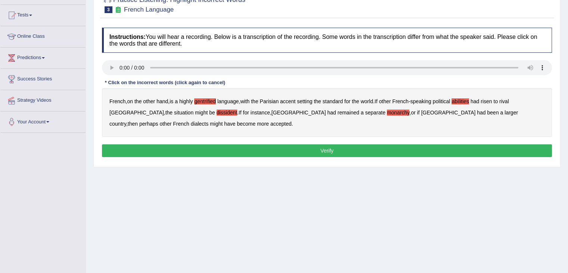
click at [158, 121] on b "perhaps" at bounding box center [148, 124] width 19 height 6
click at [326, 151] on button "Verify" at bounding box center [327, 150] width 450 height 13
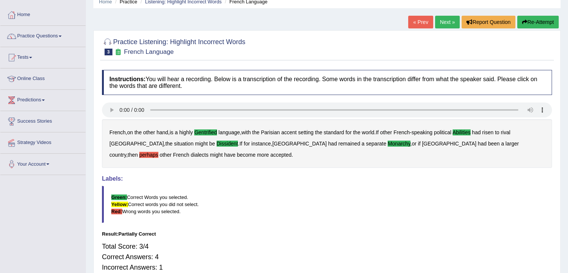
scroll to position [15, 0]
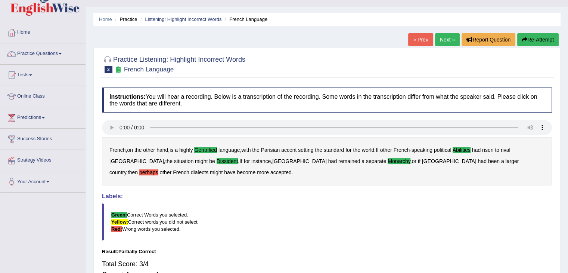
click at [443, 41] on link "Next »" at bounding box center [447, 39] width 25 height 13
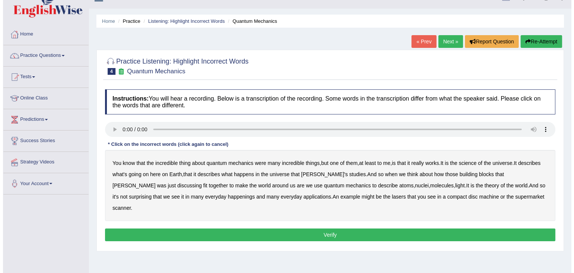
scroll to position [13, 0]
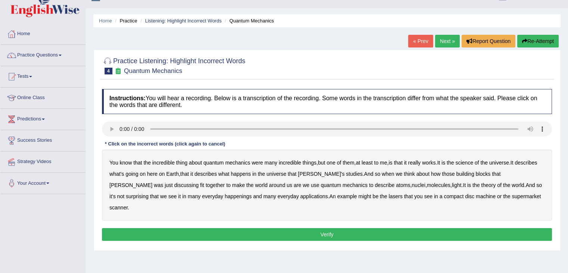
click at [466, 159] on b "science" at bounding box center [465, 162] width 18 height 6
click at [225, 198] on b "happenings" at bounding box center [238, 196] width 27 height 6
click at [465, 195] on b "disc" at bounding box center [469, 196] width 9 height 6
click at [340, 228] on button "Verify" at bounding box center [327, 234] width 450 height 13
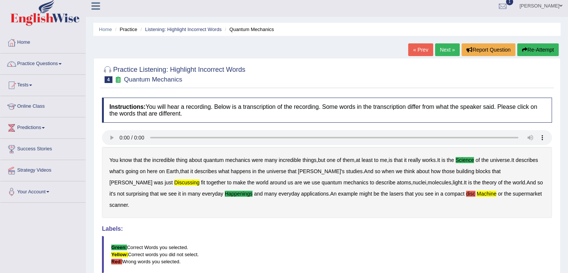
scroll to position [0, 0]
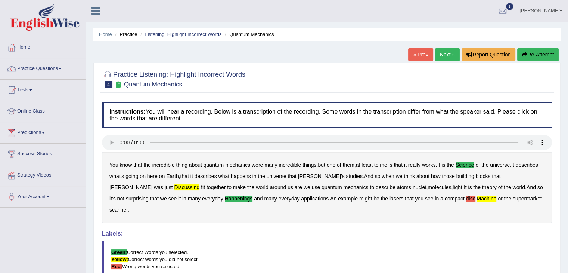
click at [442, 53] on link "Next »" at bounding box center [447, 54] width 25 height 13
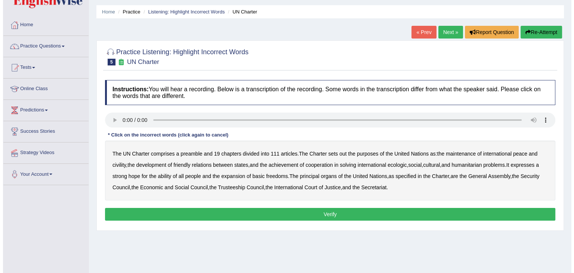
scroll to position [25, 0]
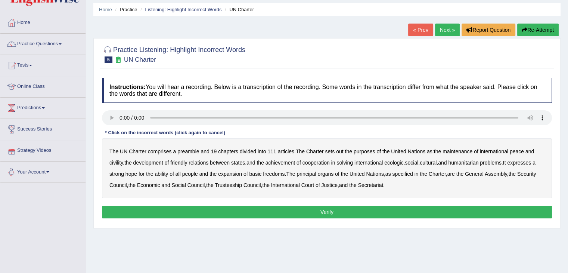
click at [113, 159] on b "civility" at bounding box center [115, 162] width 13 height 6
click at [400, 162] on b "ecologic" at bounding box center [393, 162] width 19 height 6
click at [167, 174] on b "ability" at bounding box center [161, 174] width 13 height 6
click at [336, 210] on button "Verify" at bounding box center [327, 211] width 450 height 13
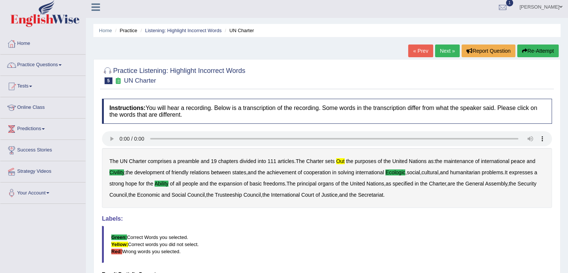
scroll to position [0, 0]
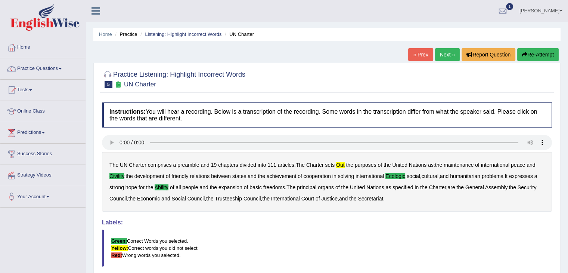
click at [415, 51] on link "« Prev" at bounding box center [420, 54] width 25 height 13
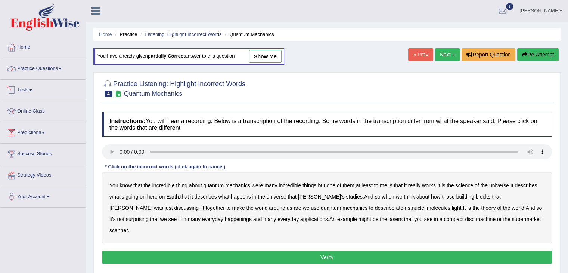
click at [55, 68] on link "Practice Questions" at bounding box center [42, 67] width 85 height 19
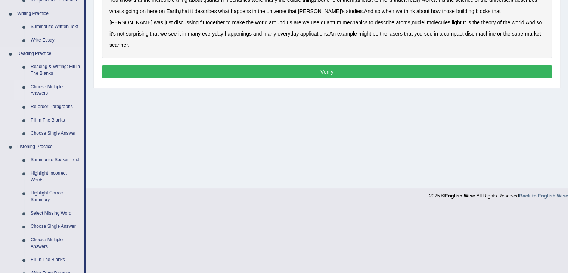
scroll to position [185, 0]
click at [39, 175] on link "Highlight Incorrect Words" at bounding box center [55, 177] width 56 height 20
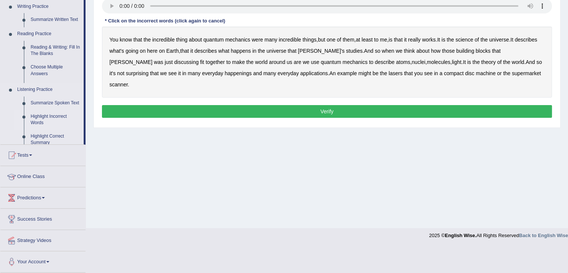
scroll to position [119, 0]
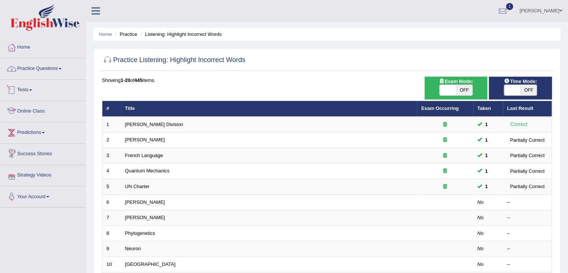
click at [61, 68] on link "Practice Questions" at bounding box center [42, 67] width 85 height 19
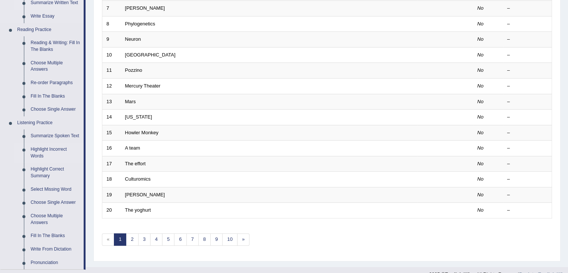
scroll to position [210, 0]
click at [48, 235] on link "Fill In The Blanks" at bounding box center [55, 234] width 56 height 13
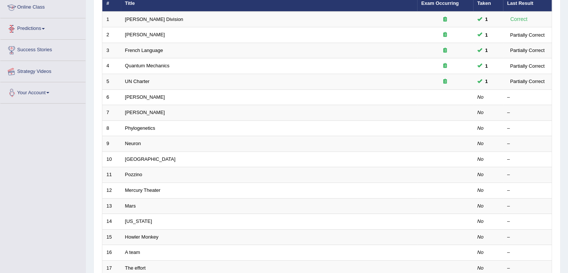
scroll to position [81, 0]
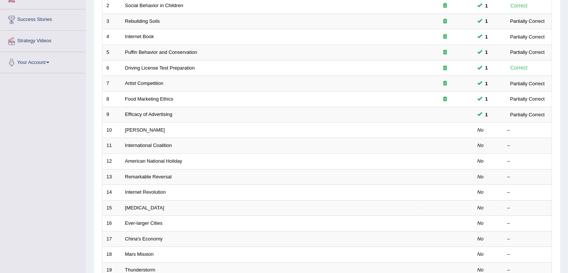
scroll to position [134, 0]
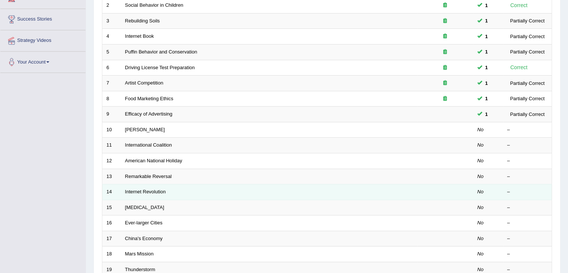
click at [431, 191] on td at bounding box center [445, 192] width 56 height 16
click at [149, 190] on link "Internet Revolution" at bounding box center [145, 192] width 41 height 6
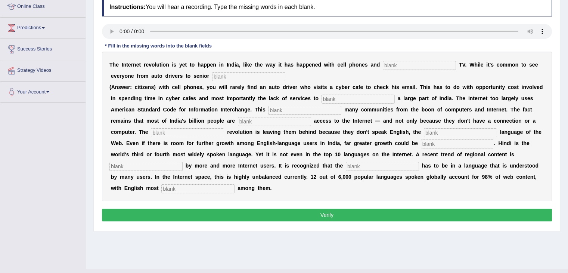
scroll to position [104, 0]
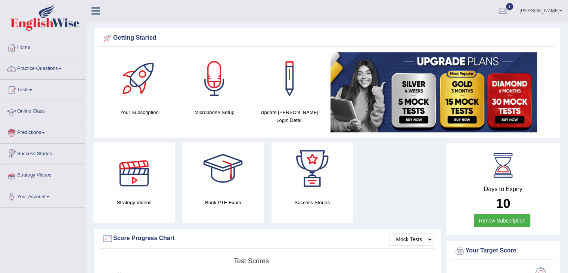
click at [42, 111] on link "Online Class" at bounding box center [42, 110] width 85 height 19
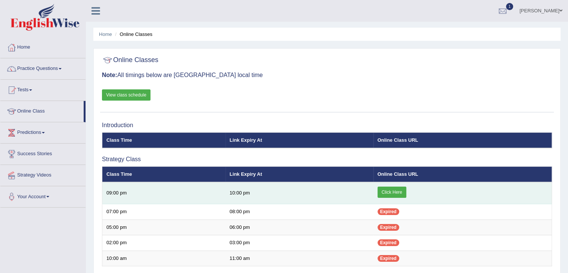
click at [387, 189] on link "Click Here" at bounding box center [392, 191] width 29 height 11
